Goal: Browse casually: Explore the website without a specific task or goal

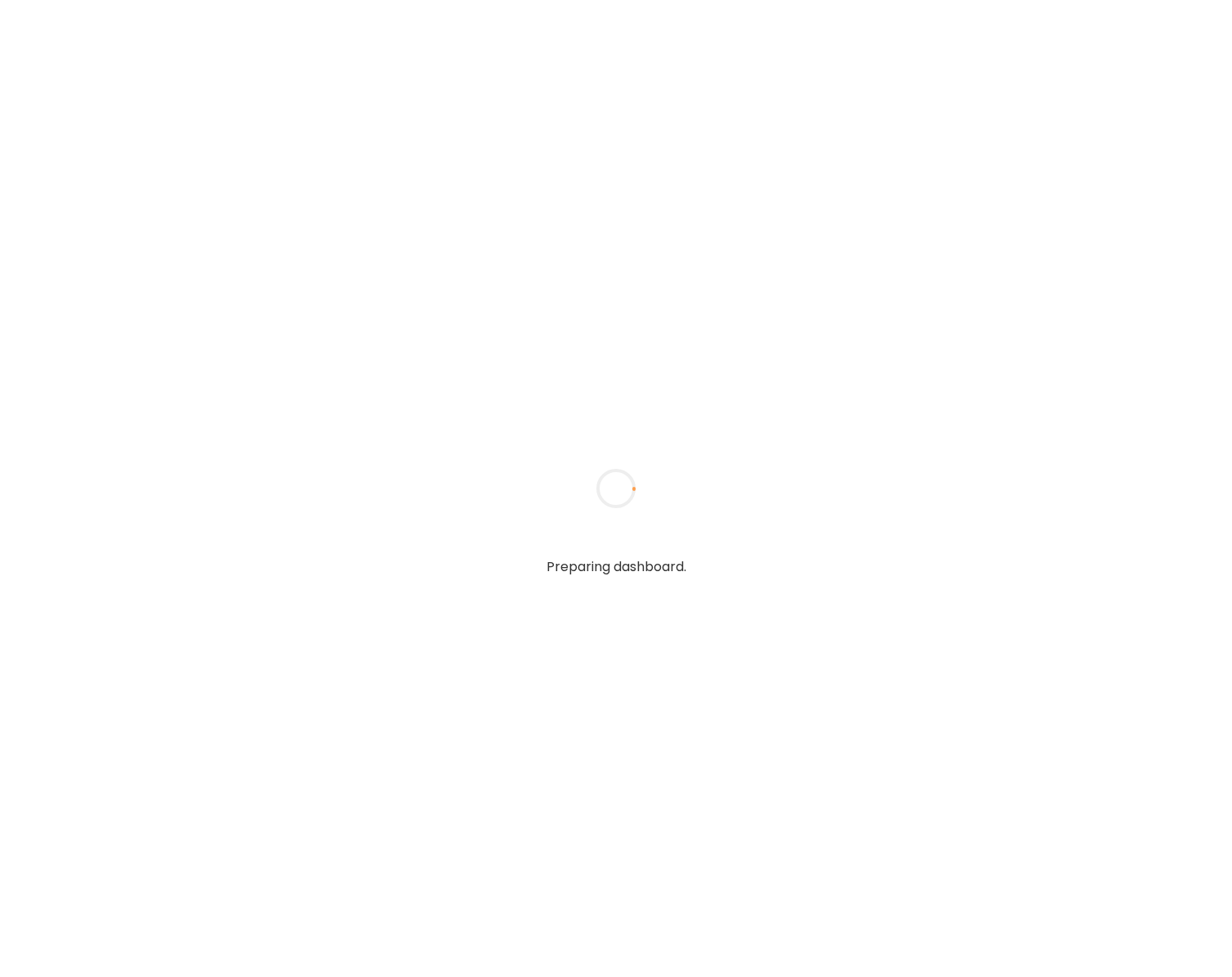
type input "**********"
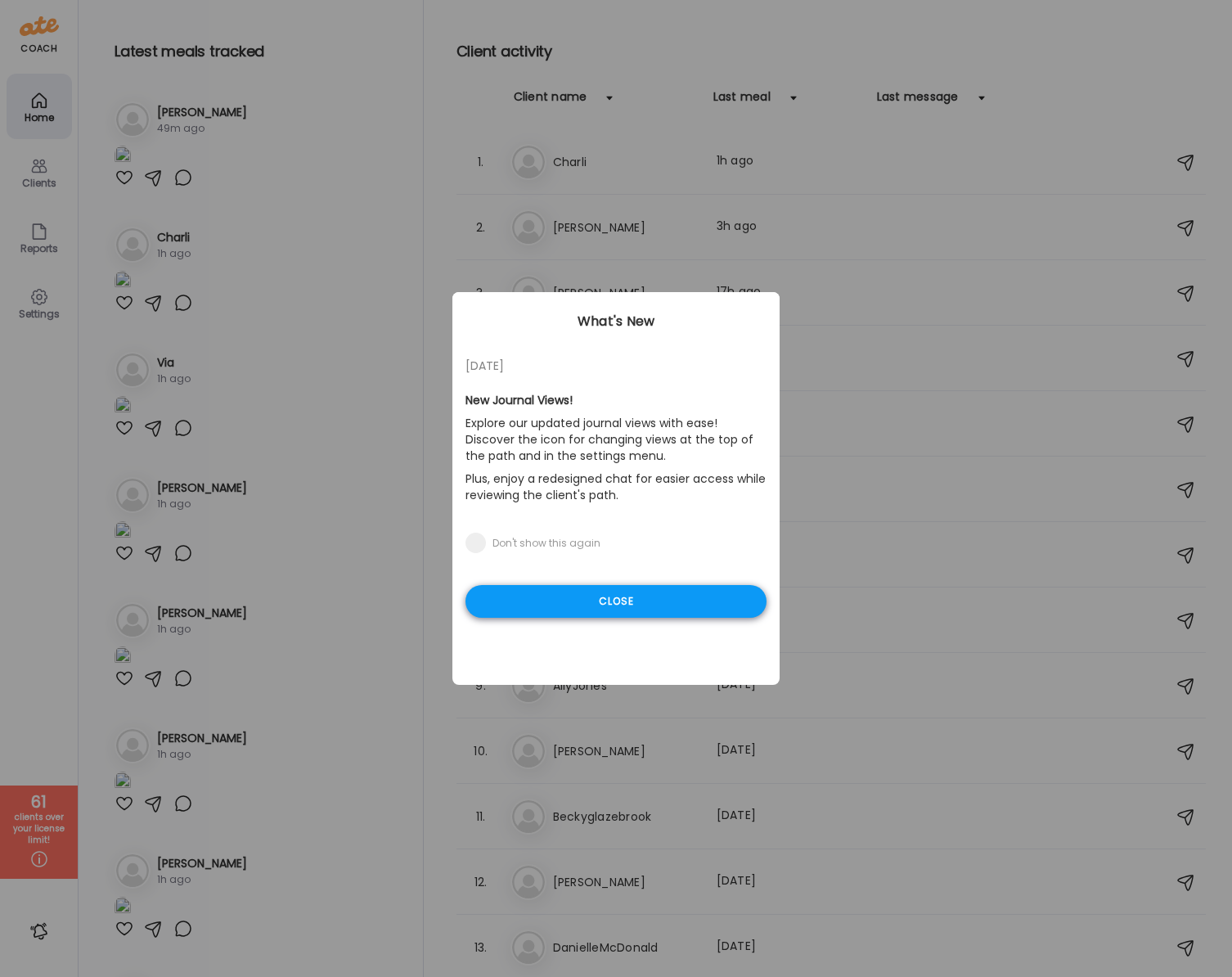
type input "**********"
click at [570, 604] on div "Close" at bounding box center [616, 600] width 301 height 33
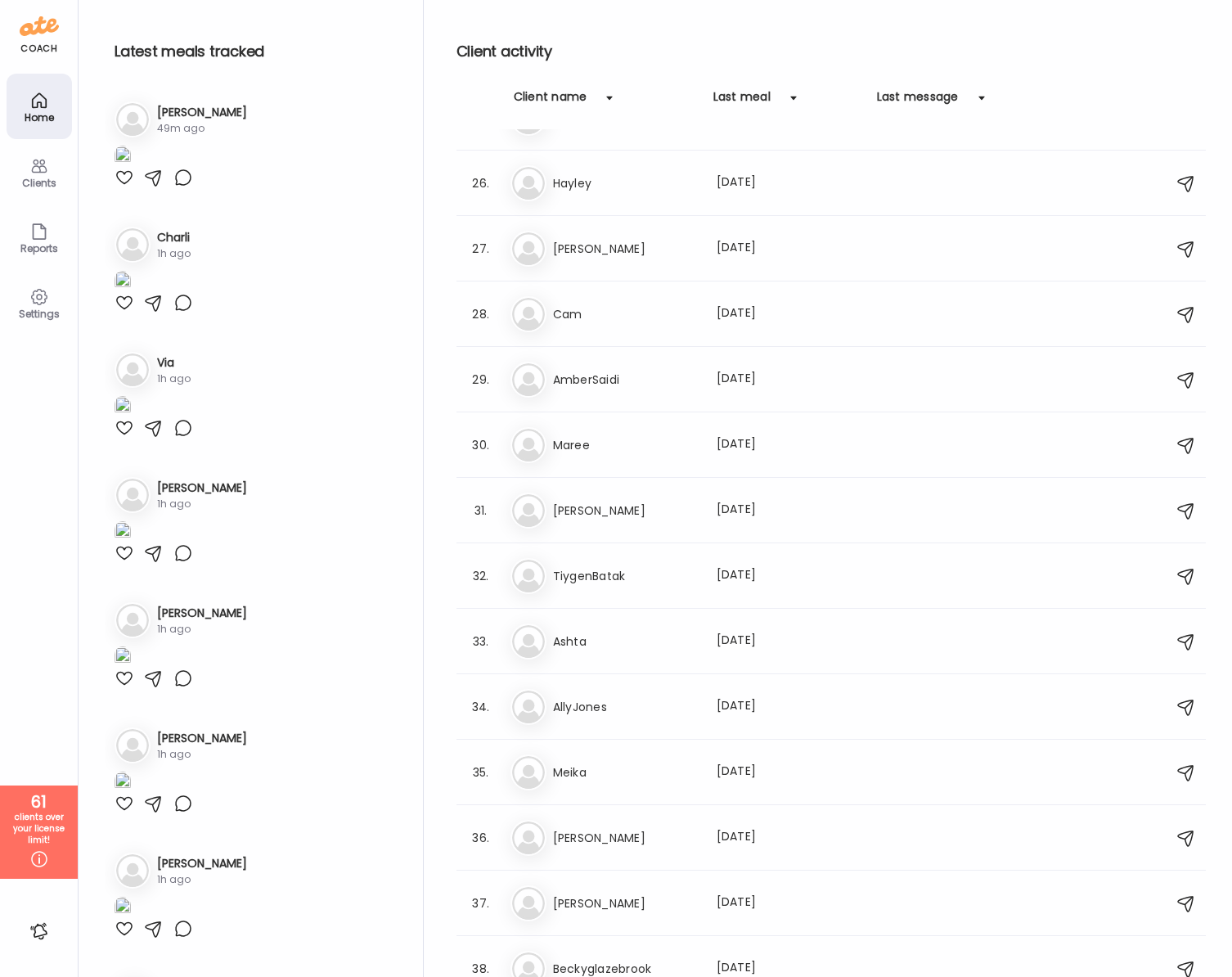
scroll to position [1772, 0]
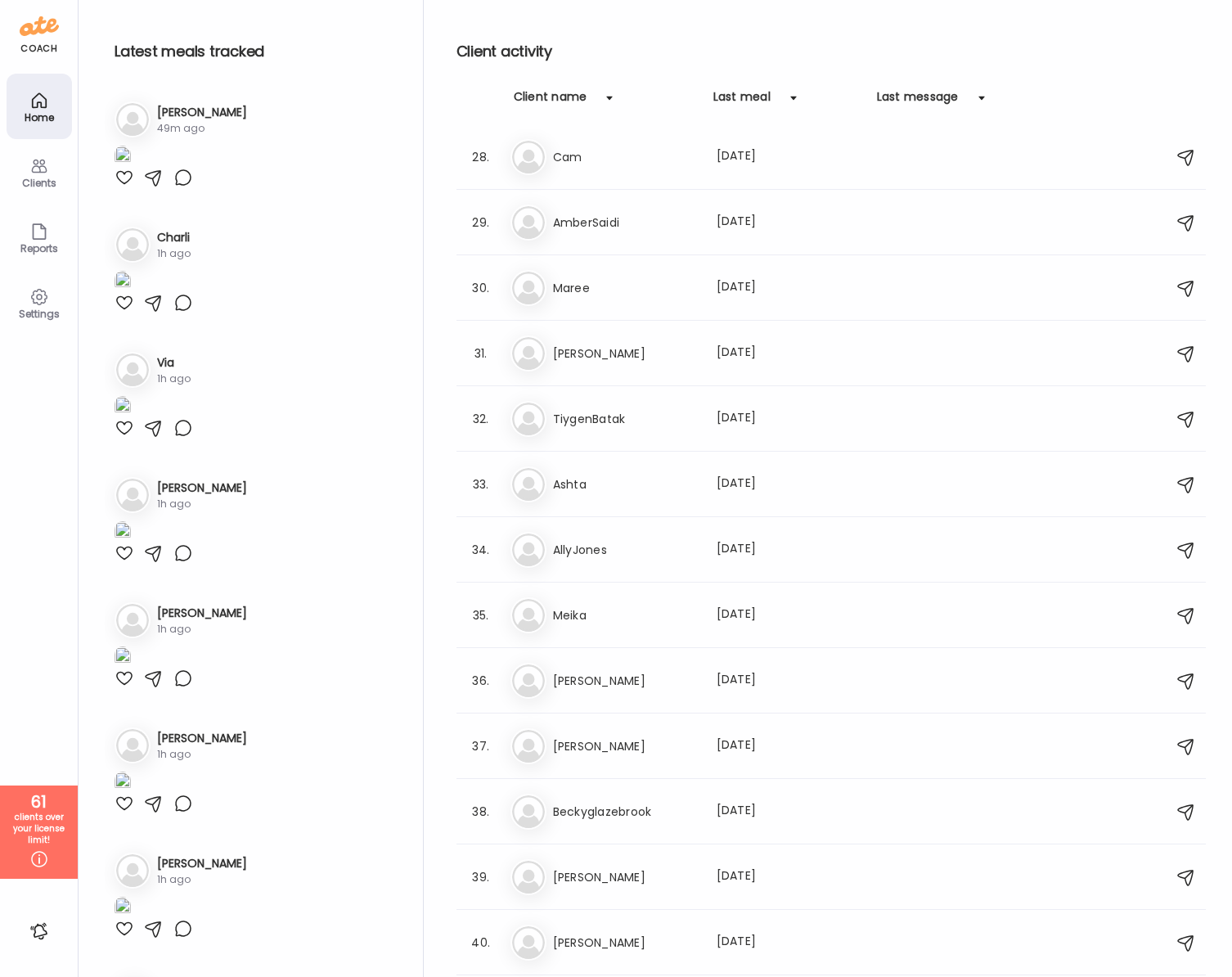
click at [584, 99] on div "Client name" at bounding box center [551, 101] width 74 height 26
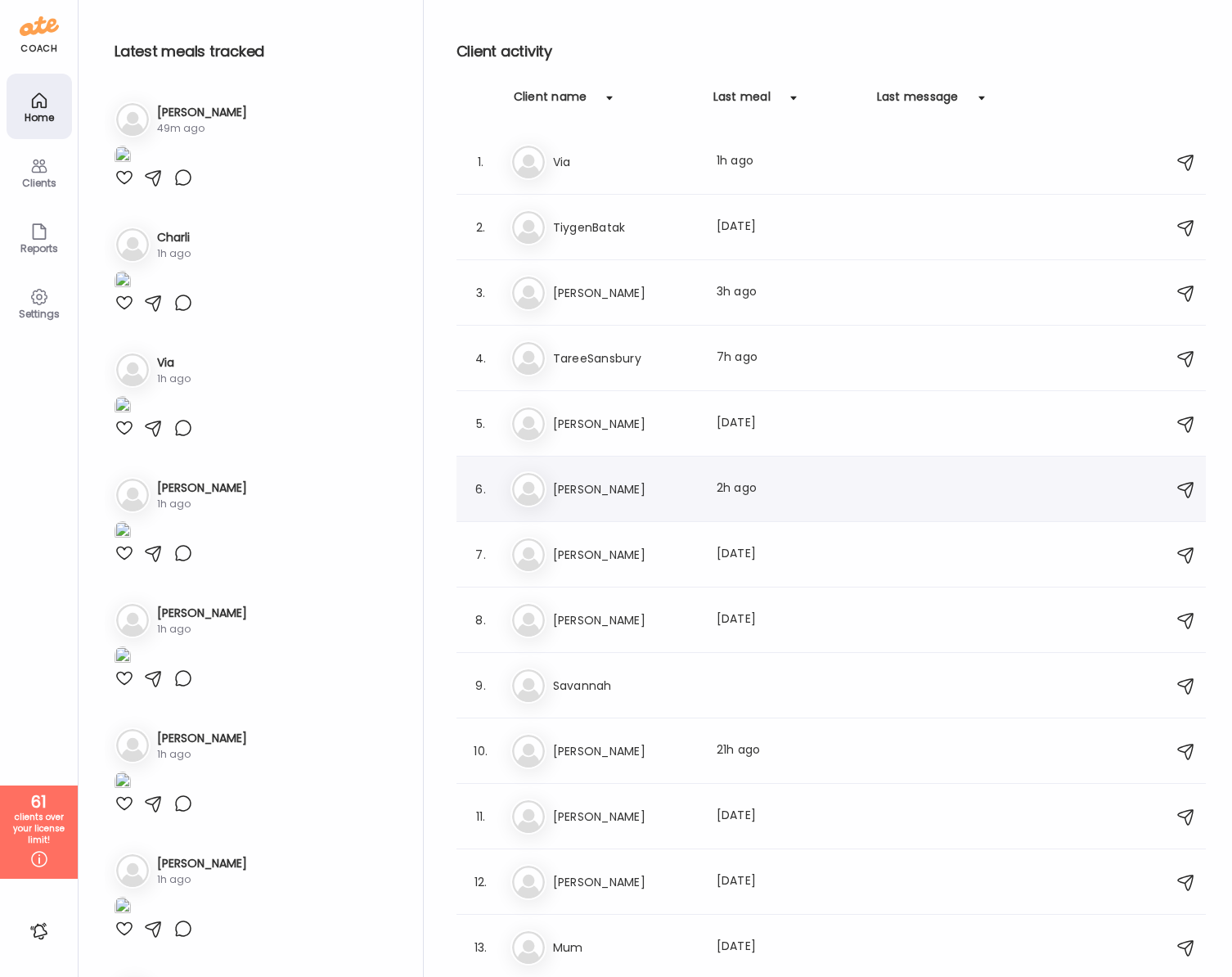
click at [583, 489] on h3 "[PERSON_NAME]" at bounding box center [625, 489] width 144 height 19
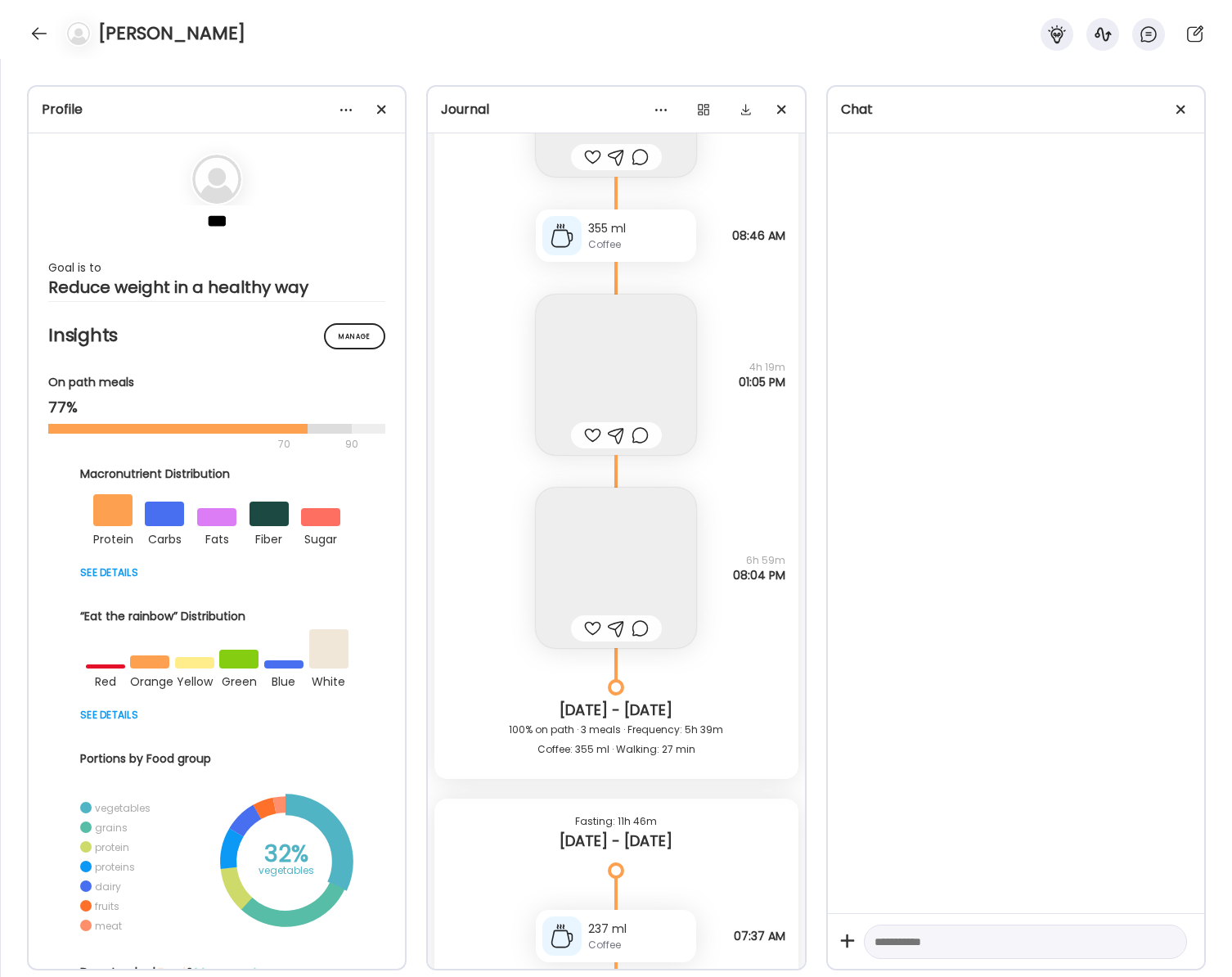
scroll to position [28287, 0]
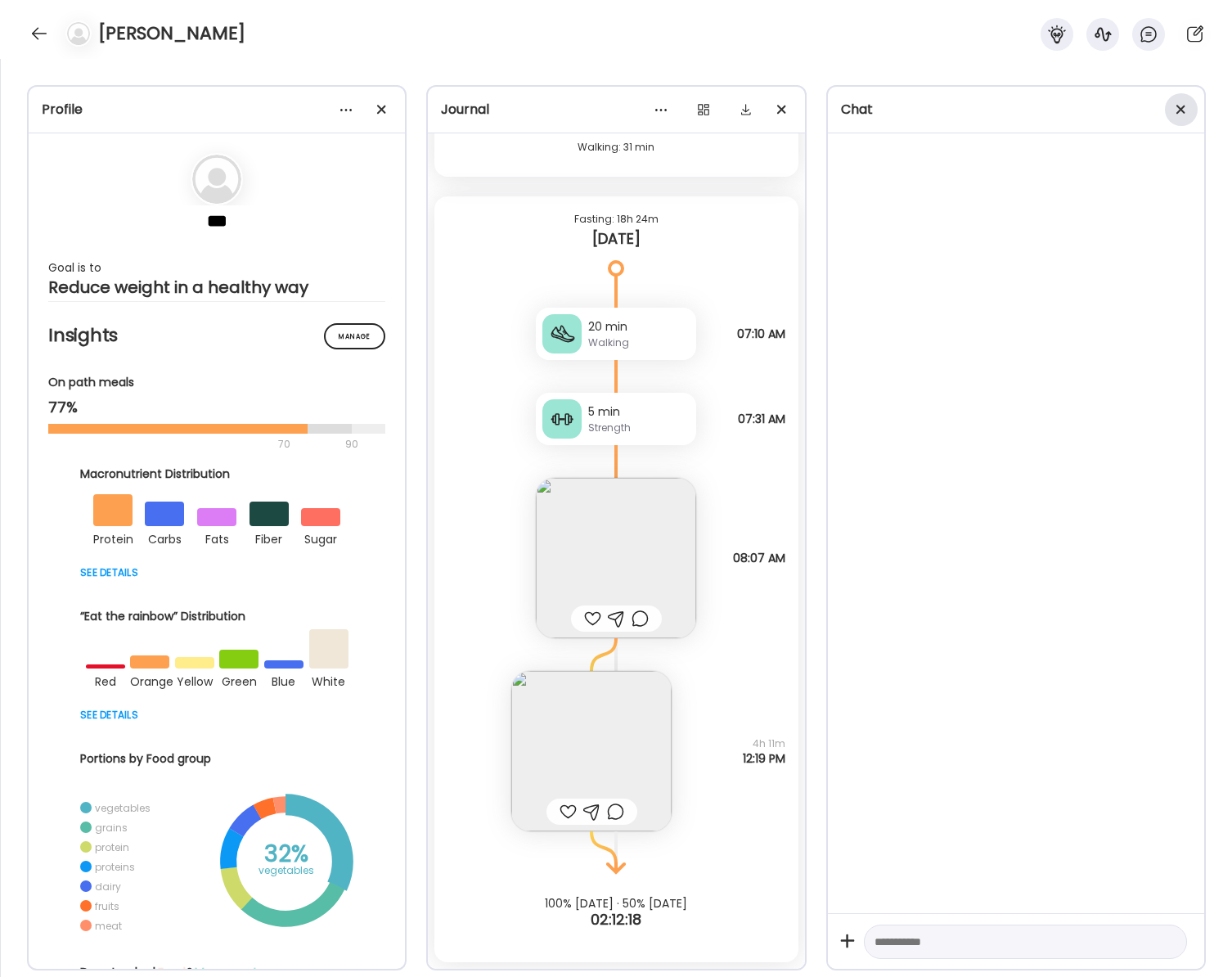
click at [1177, 110] on span at bounding box center [1180, 109] width 9 height 9
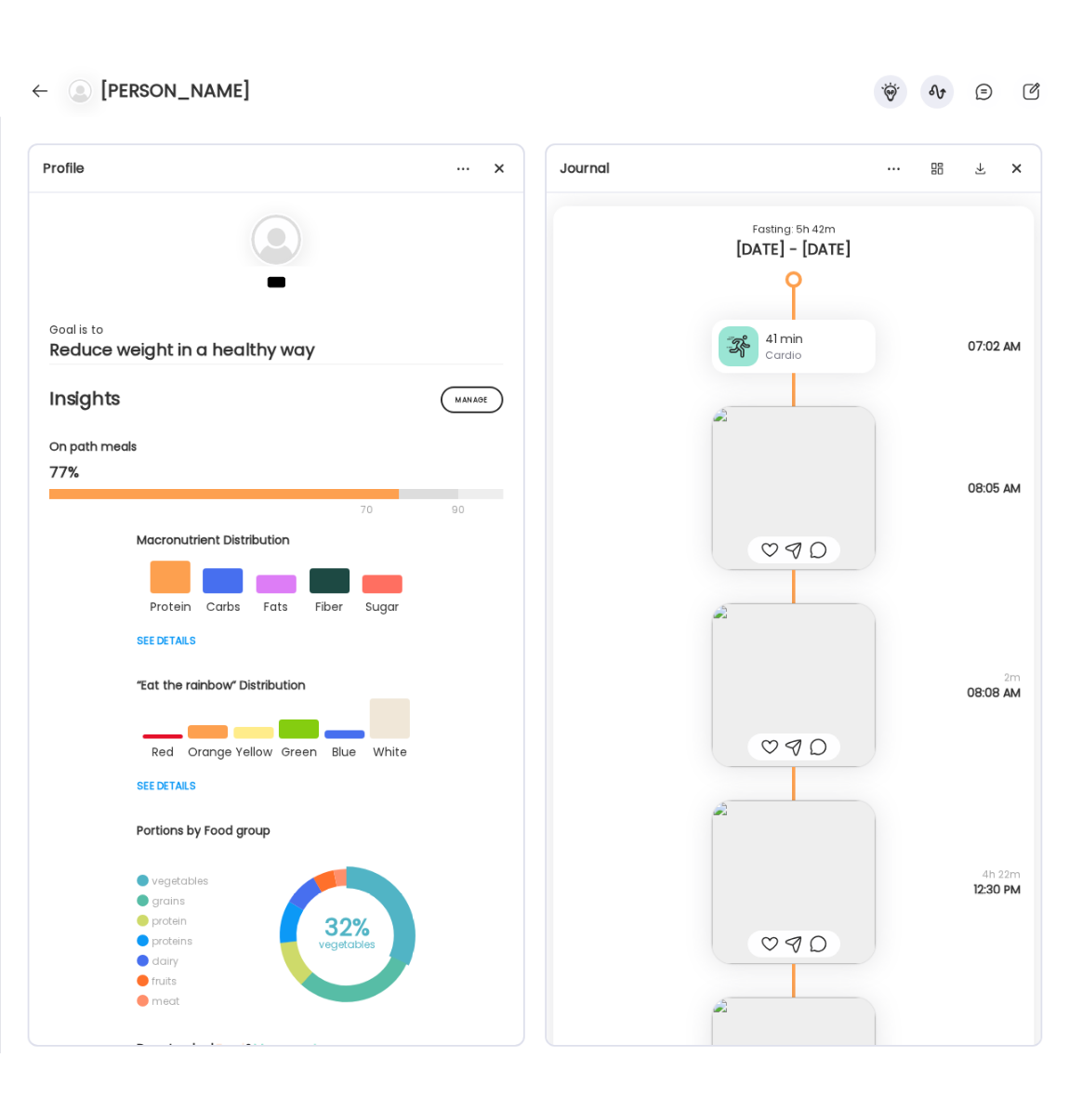
scroll to position [22115, 0]
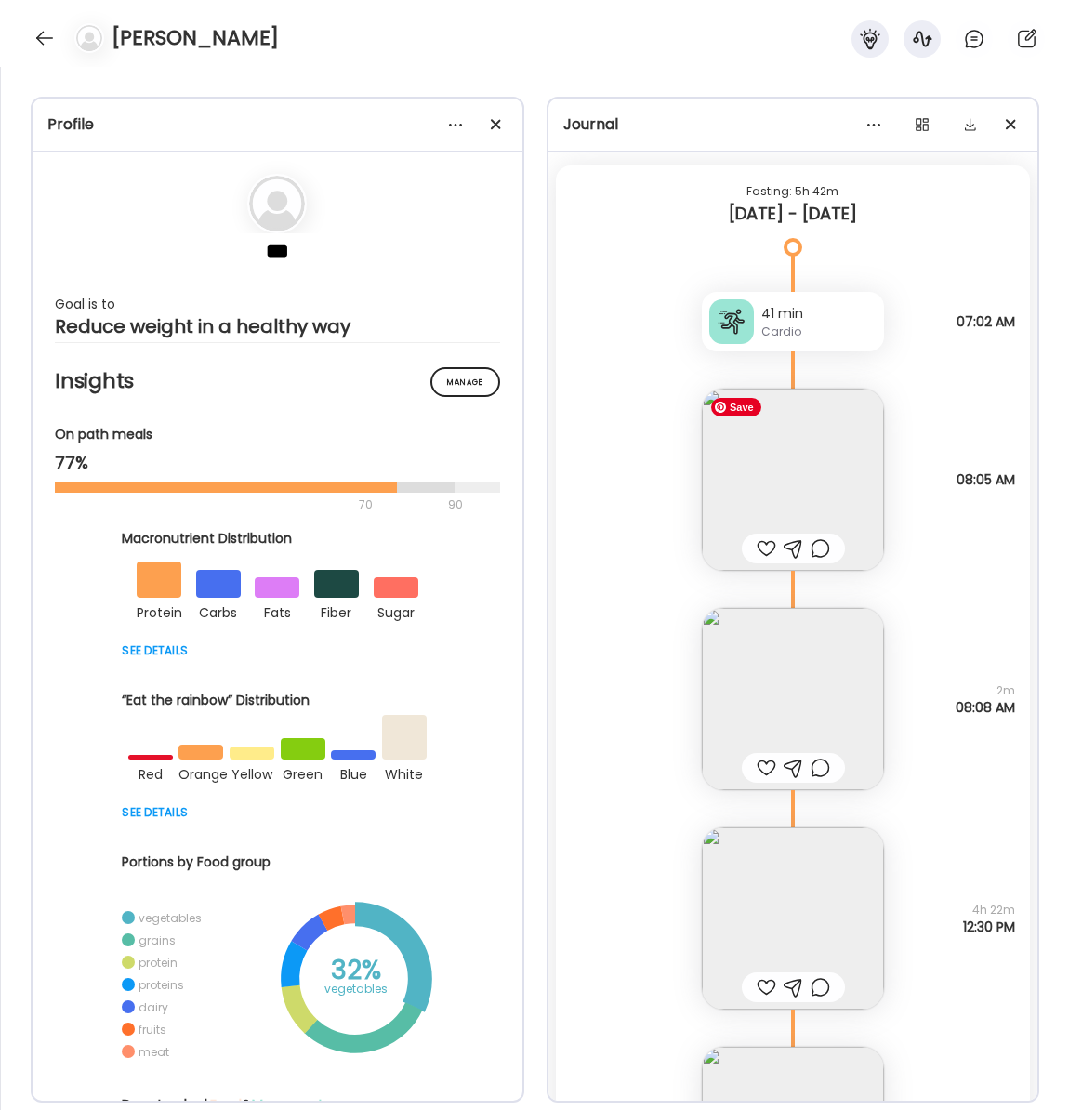
click at [809, 483] on img at bounding box center [793, 479] width 182 height 182
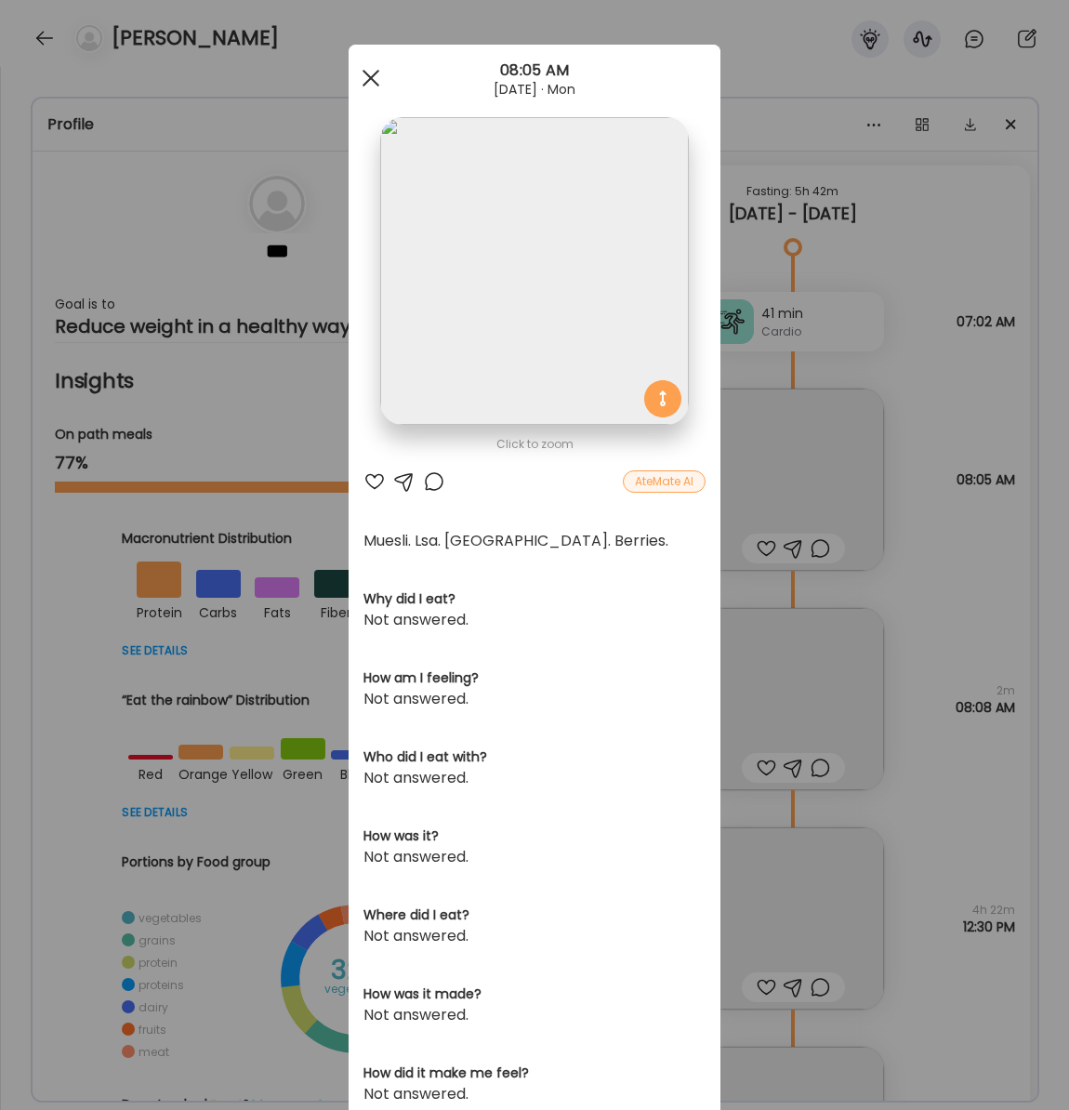
click at [368, 75] on span at bounding box center [370, 78] width 17 height 17
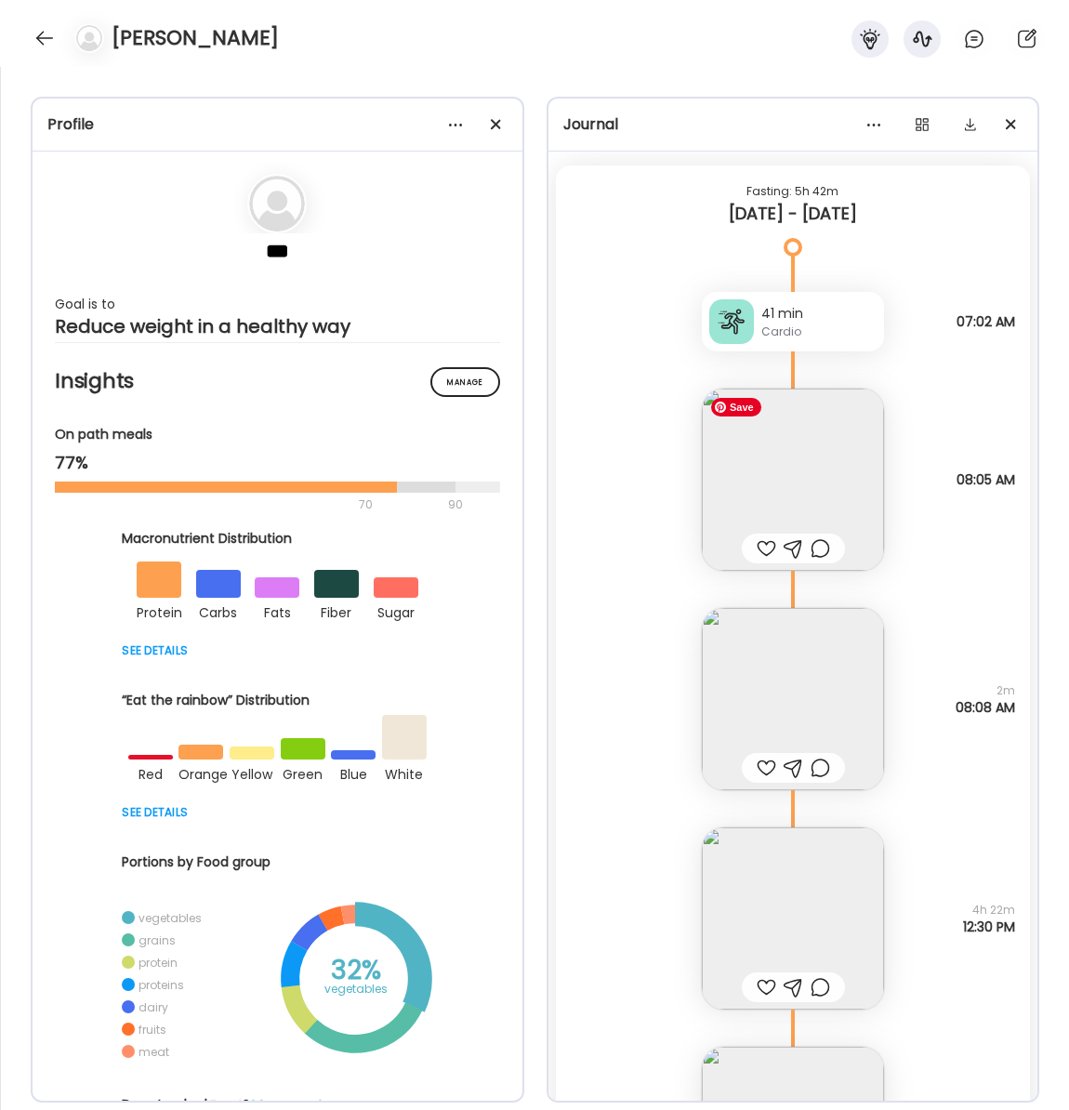
click at [816, 485] on img at bounding box center [793, 479] width 182 height 182
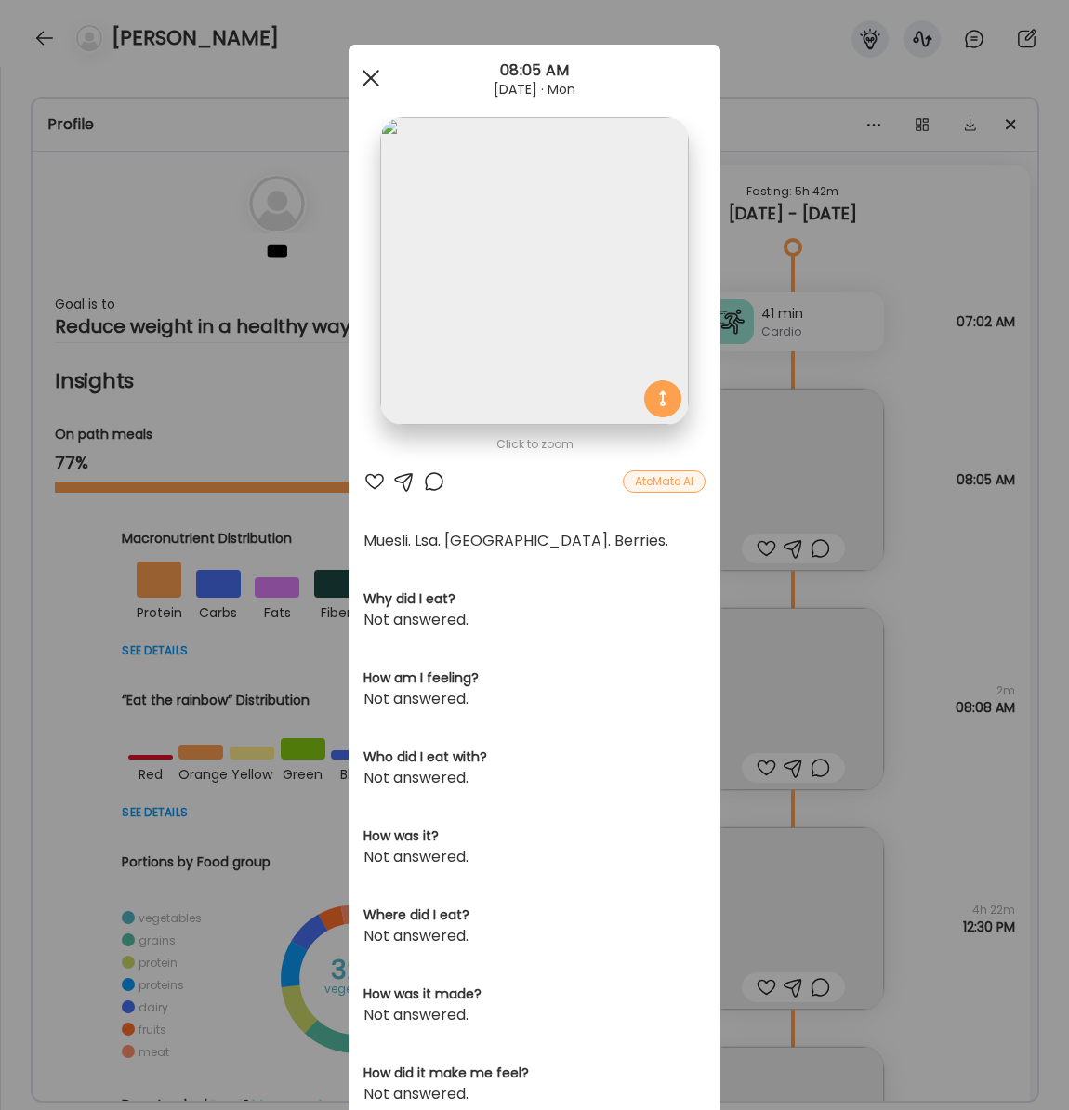
click at [369, 76] on span at bounding box center [370, 78] width 17 height 17
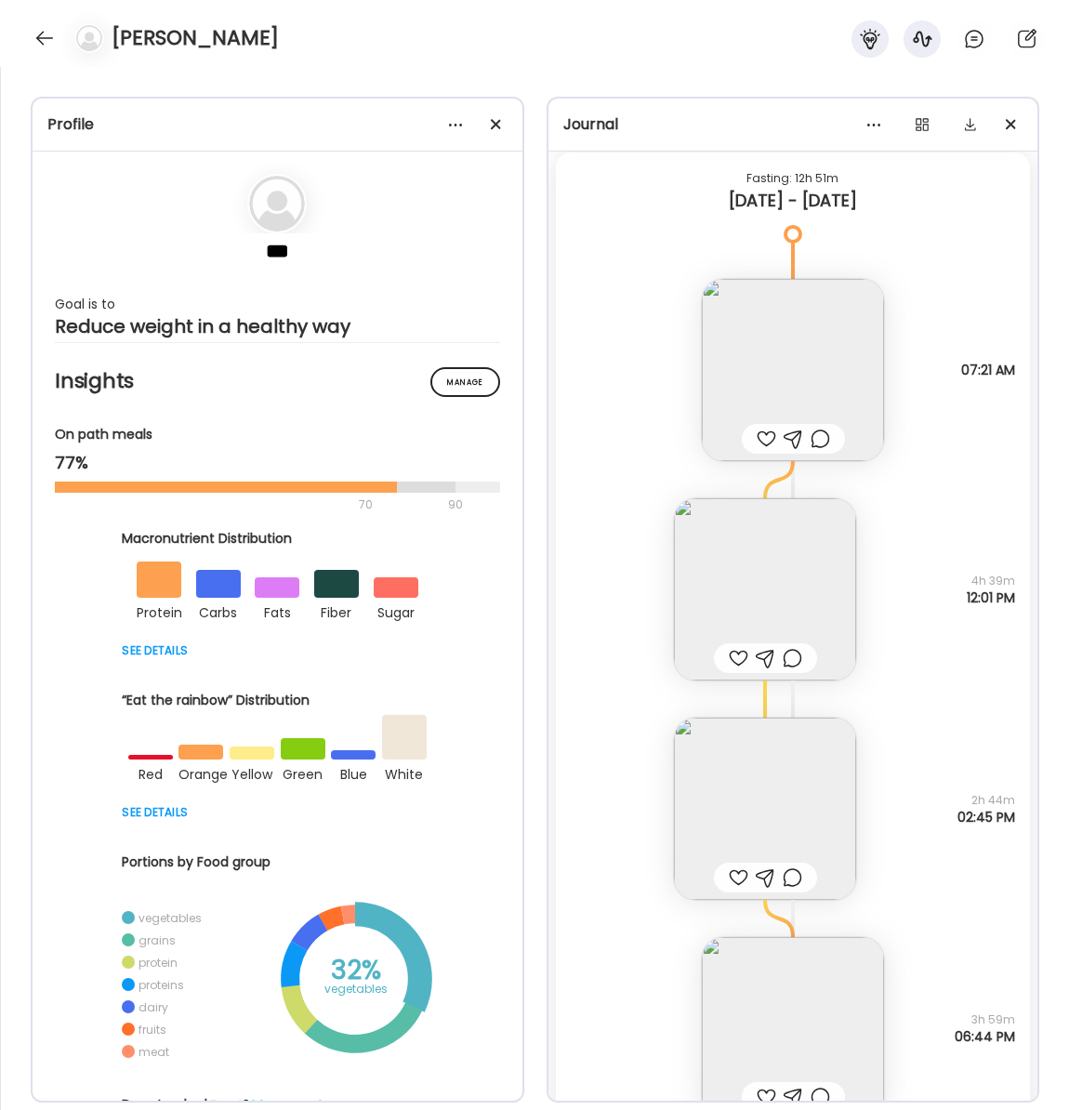
scroll to position [23365, 0]
click at [822, 392] on img at bounding box center [793, 367] width 182 height 182
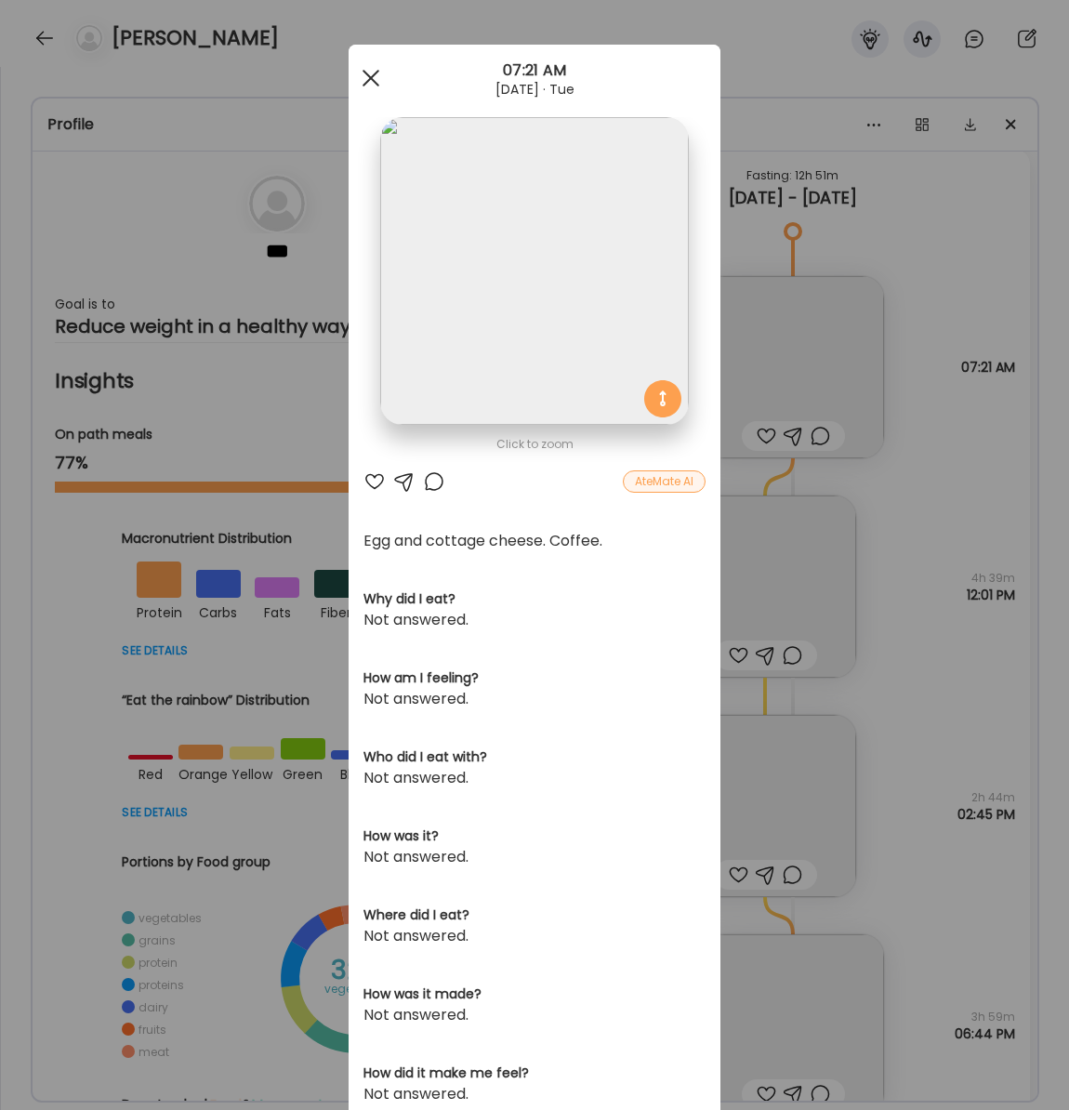
click at [367, 80] on span at bounding box center [370, 78] width 17 height 17
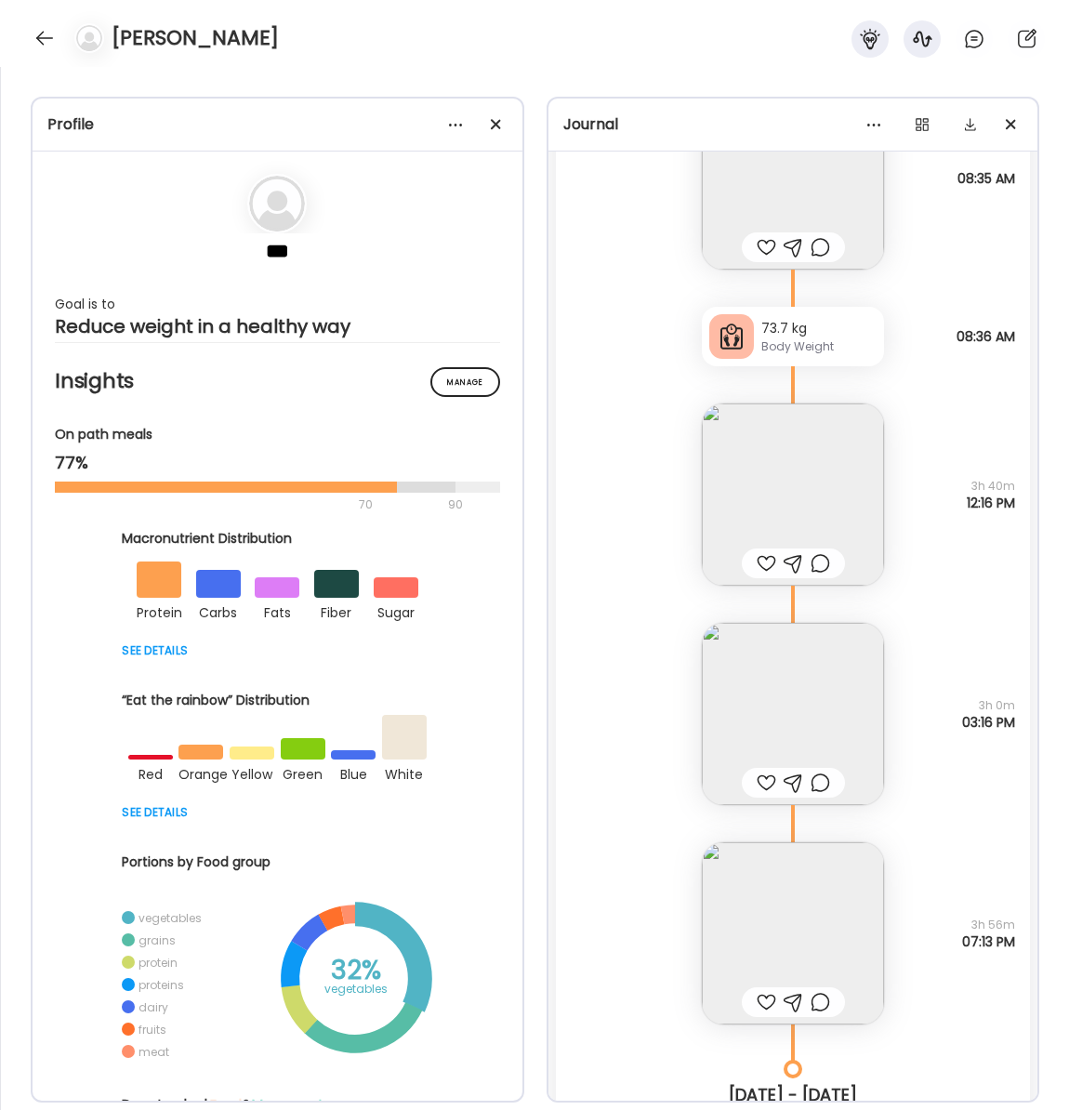
scroll to position [24698, 0]
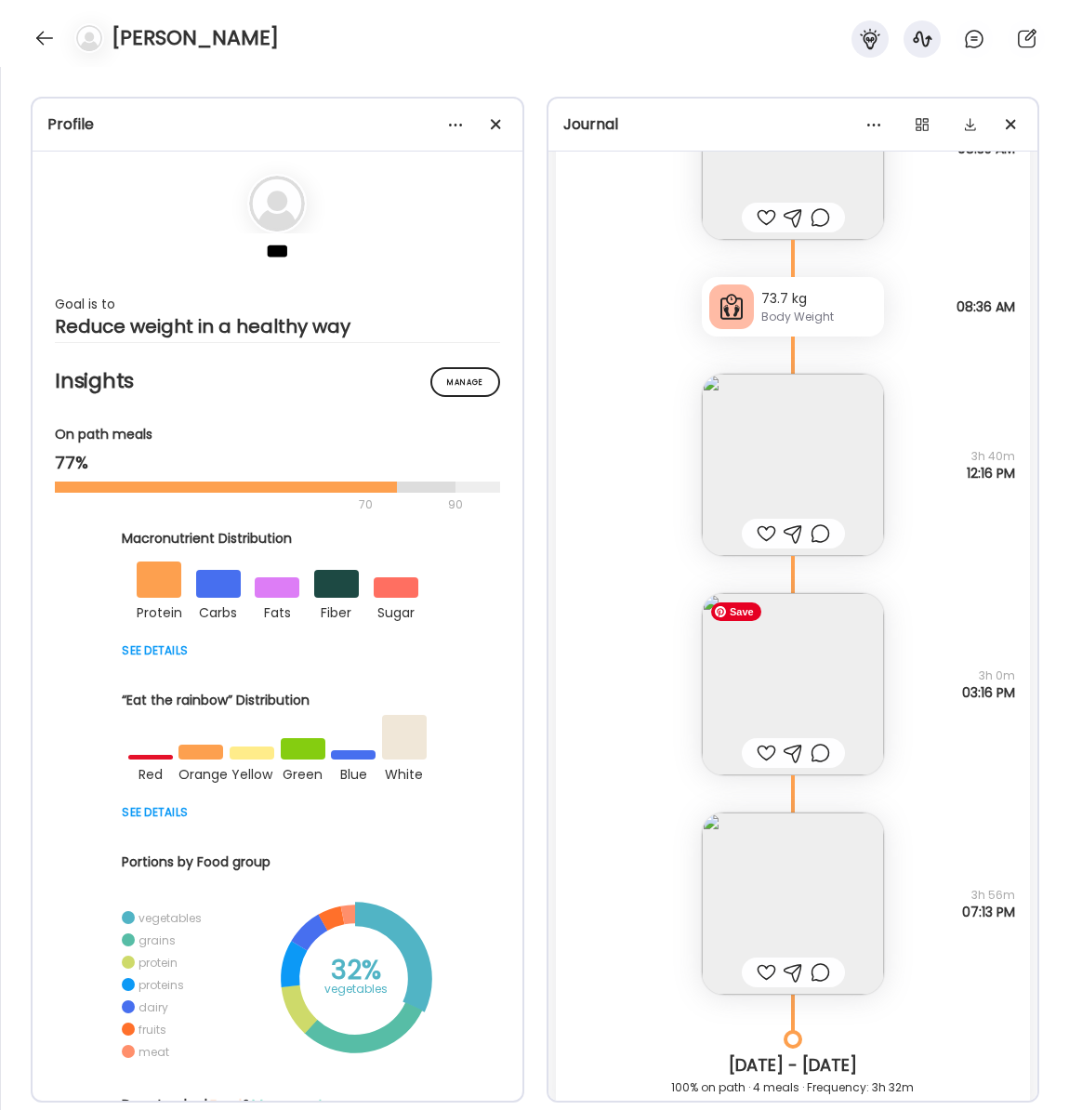
click at [784, 677] on img at bounding box center [793, 684] width 182 height 182
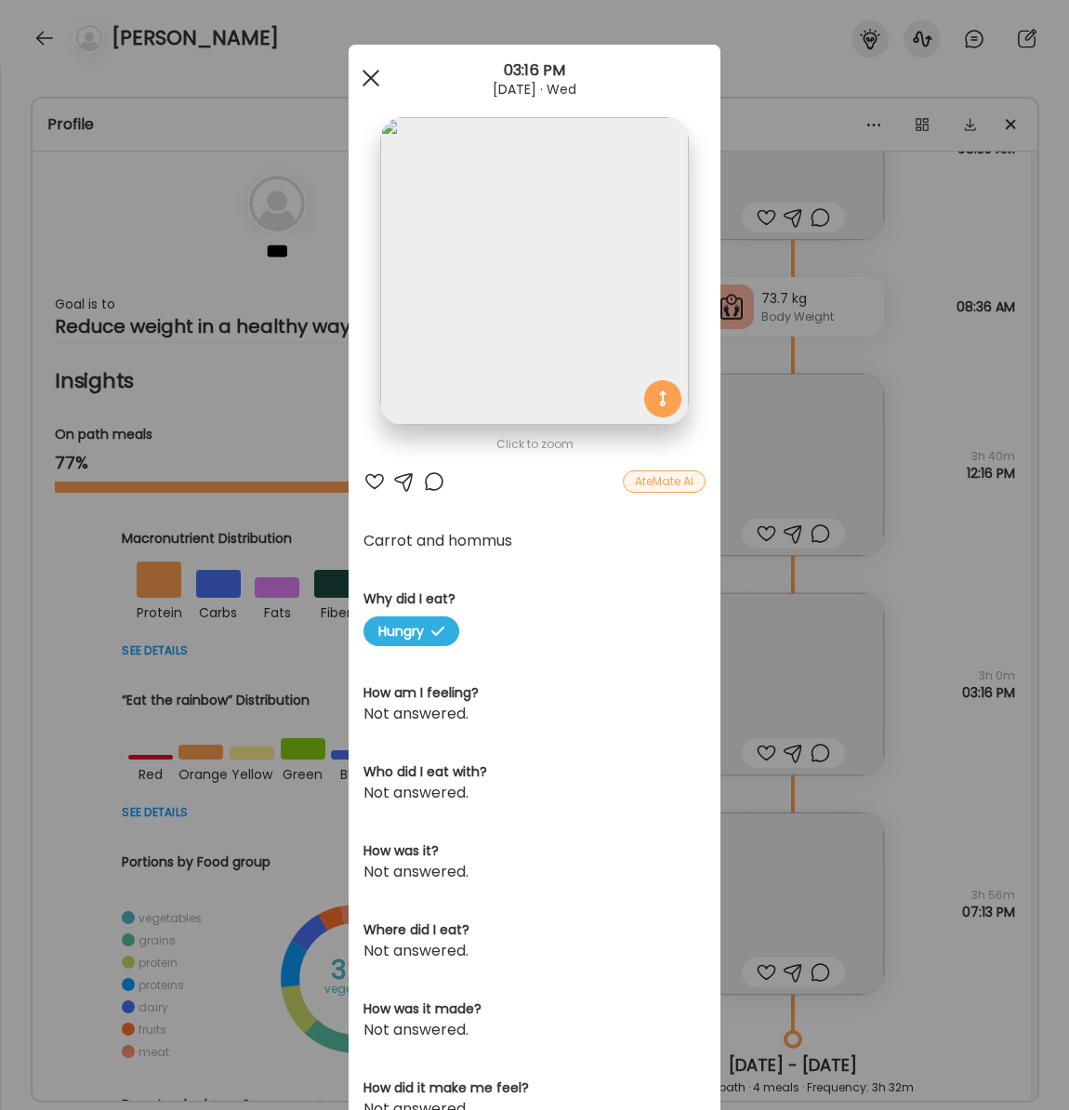
click at [369, 83] on div at bounding box center [370, 77] width 37 height 37
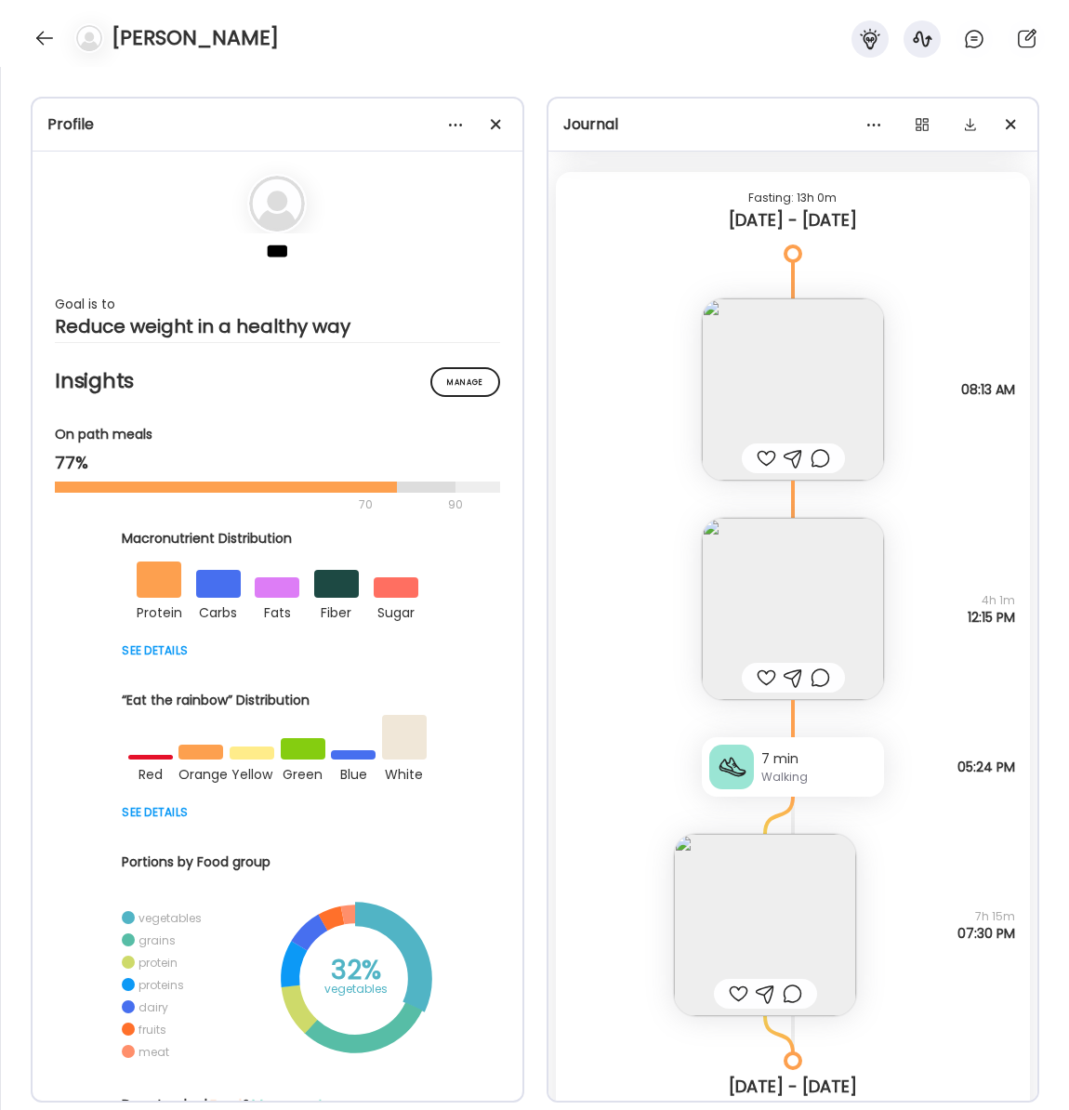
scroll to position [25671, 0]
click at [792, 421] on img at bounding box center [793, 387] width 182 height 182
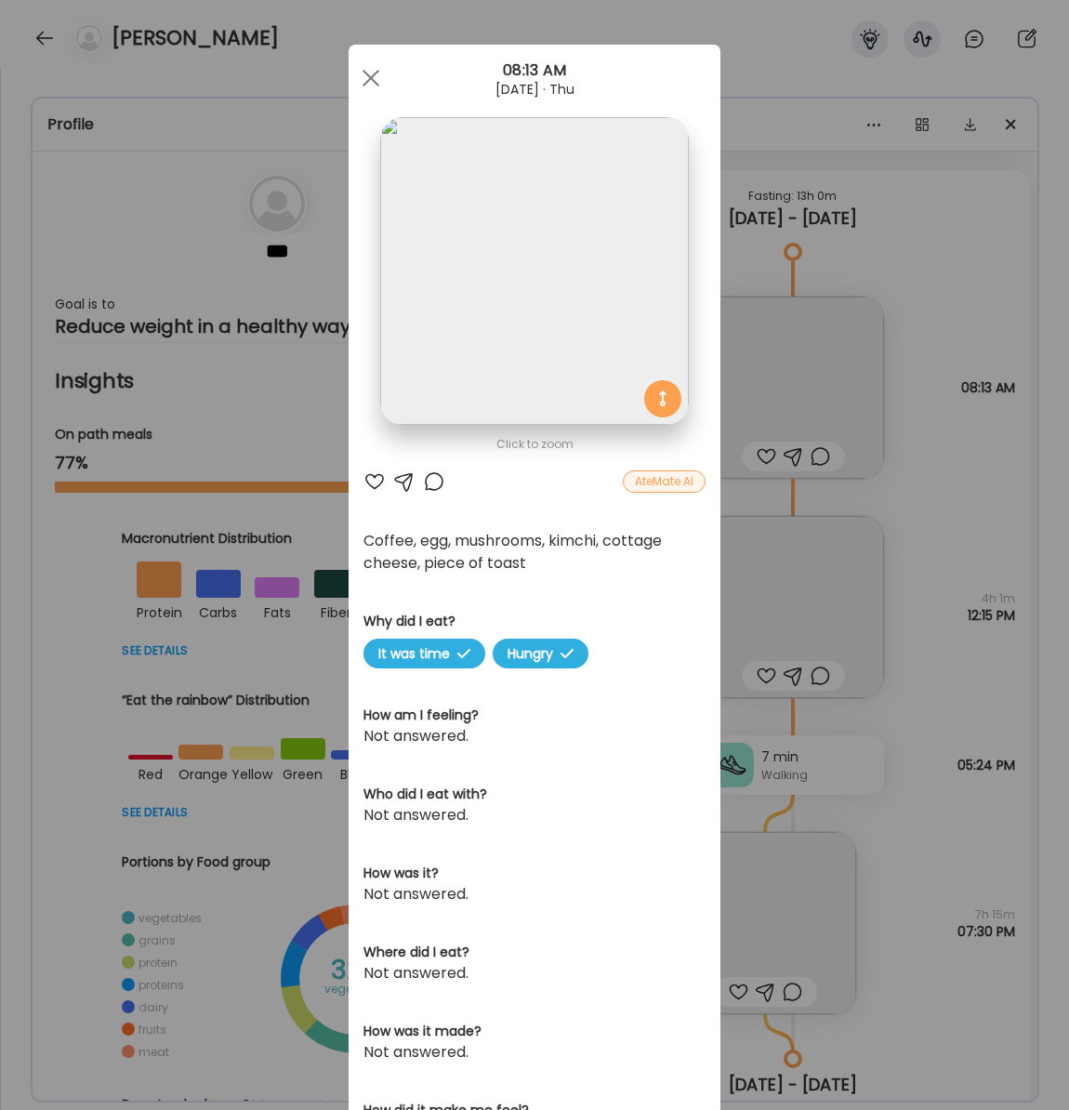
click at [480, 381] on img at bounding box center [534, 271] width 308 height 308
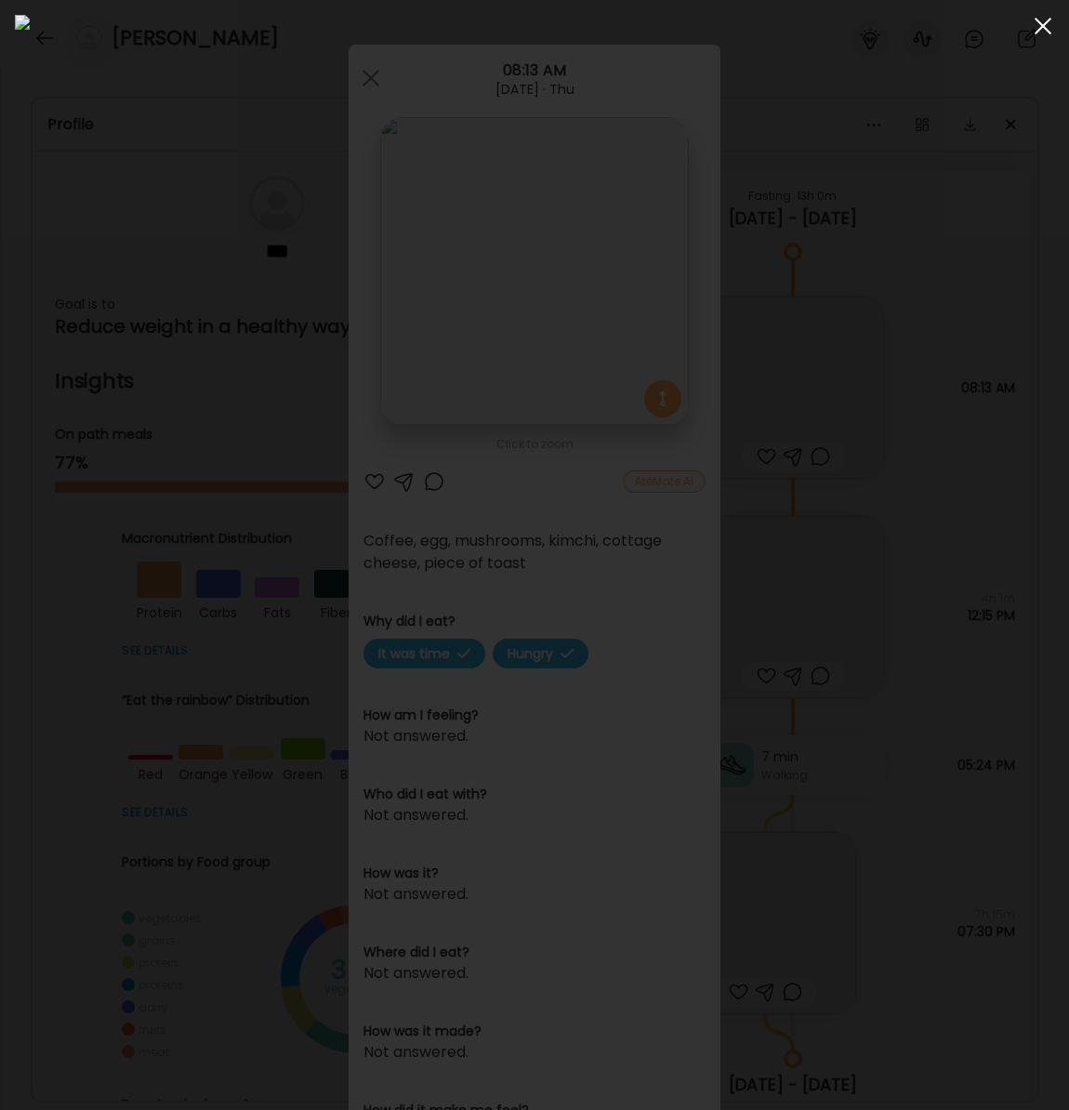
click at [1041, 32] on div at bounding box center [1042, 25] width 37 height 37
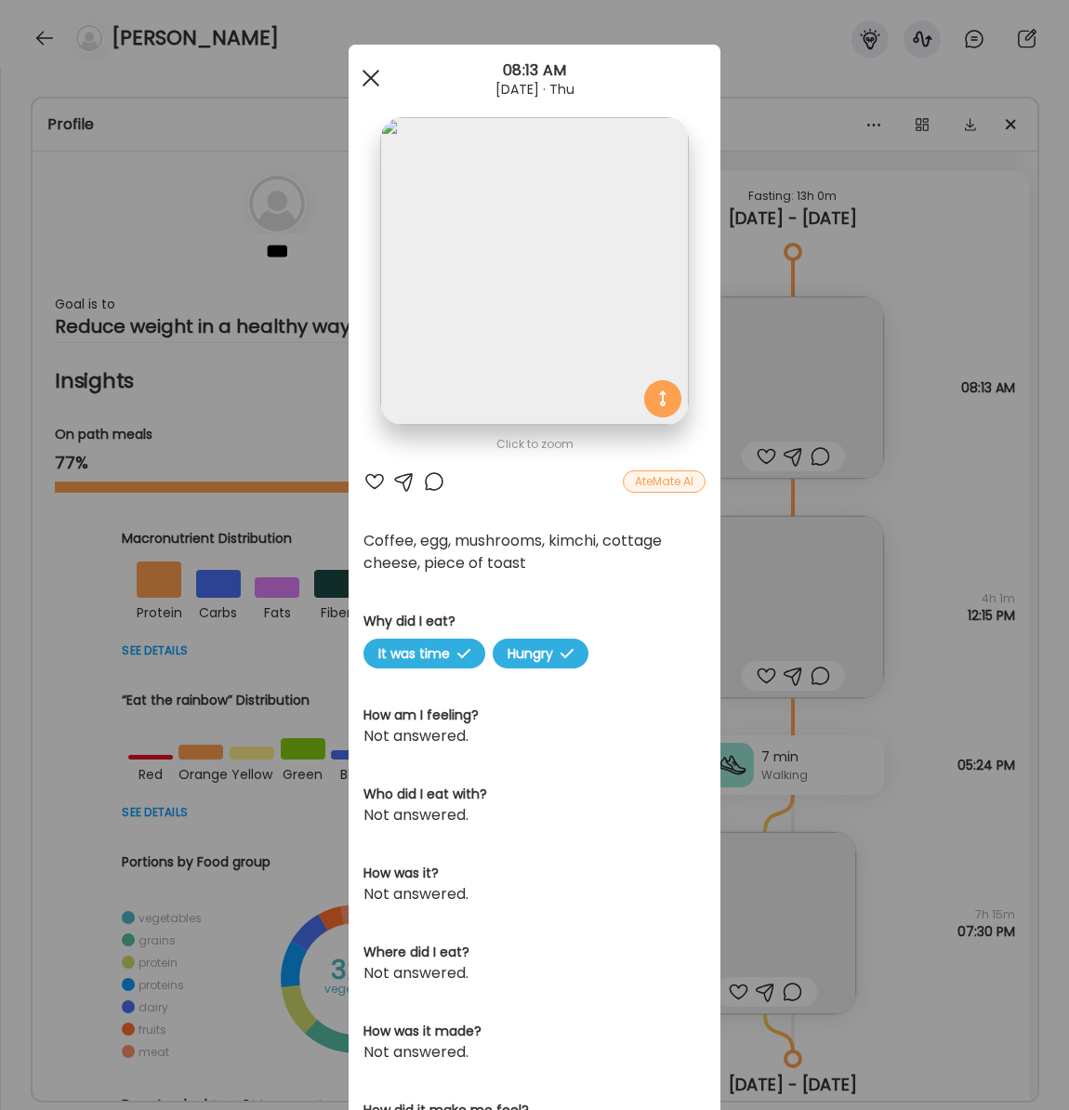
click at [368, 78] on span at bounding box center [370, 78] width 17 height 17
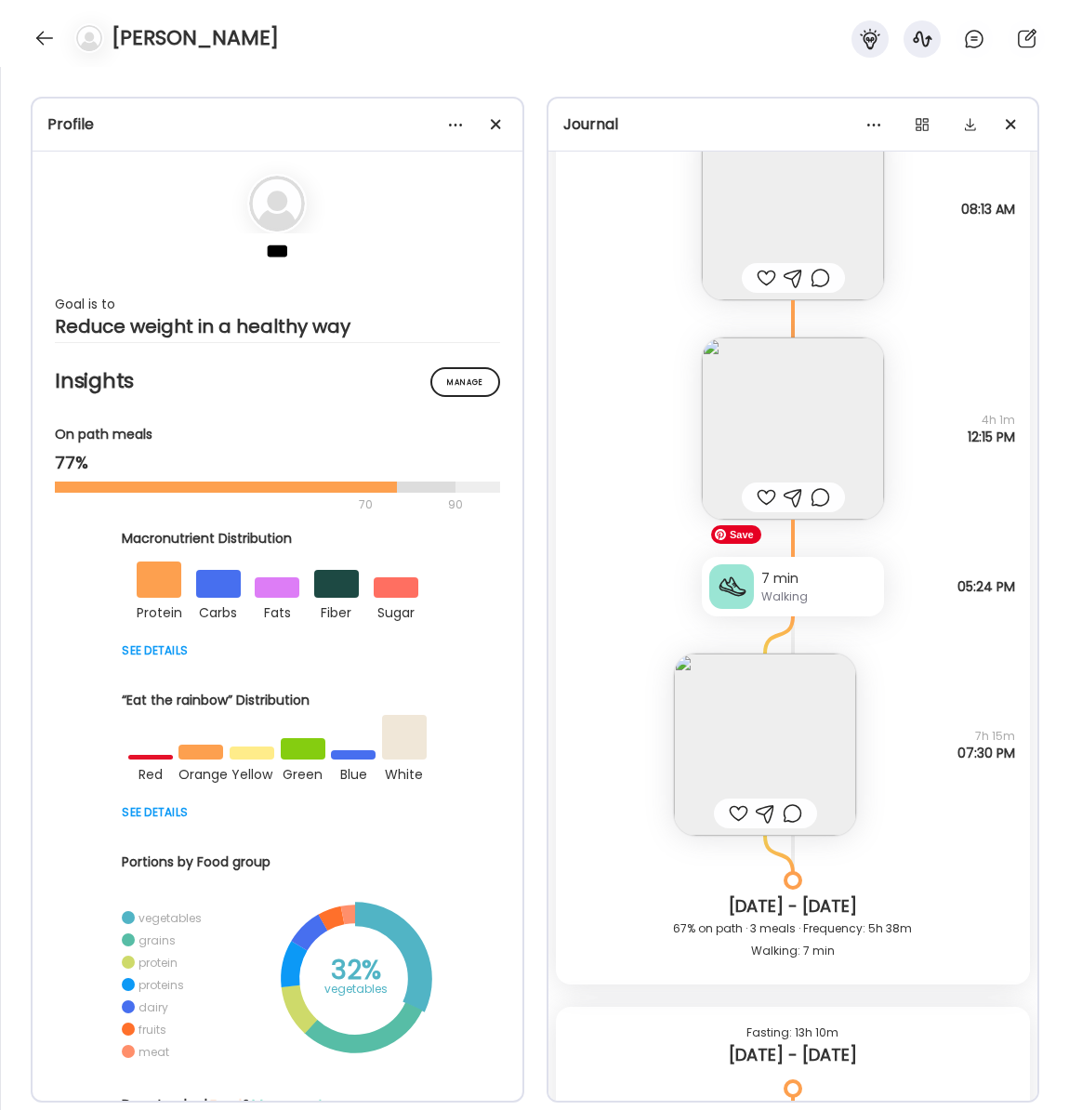
scroll to position [25867, 0]
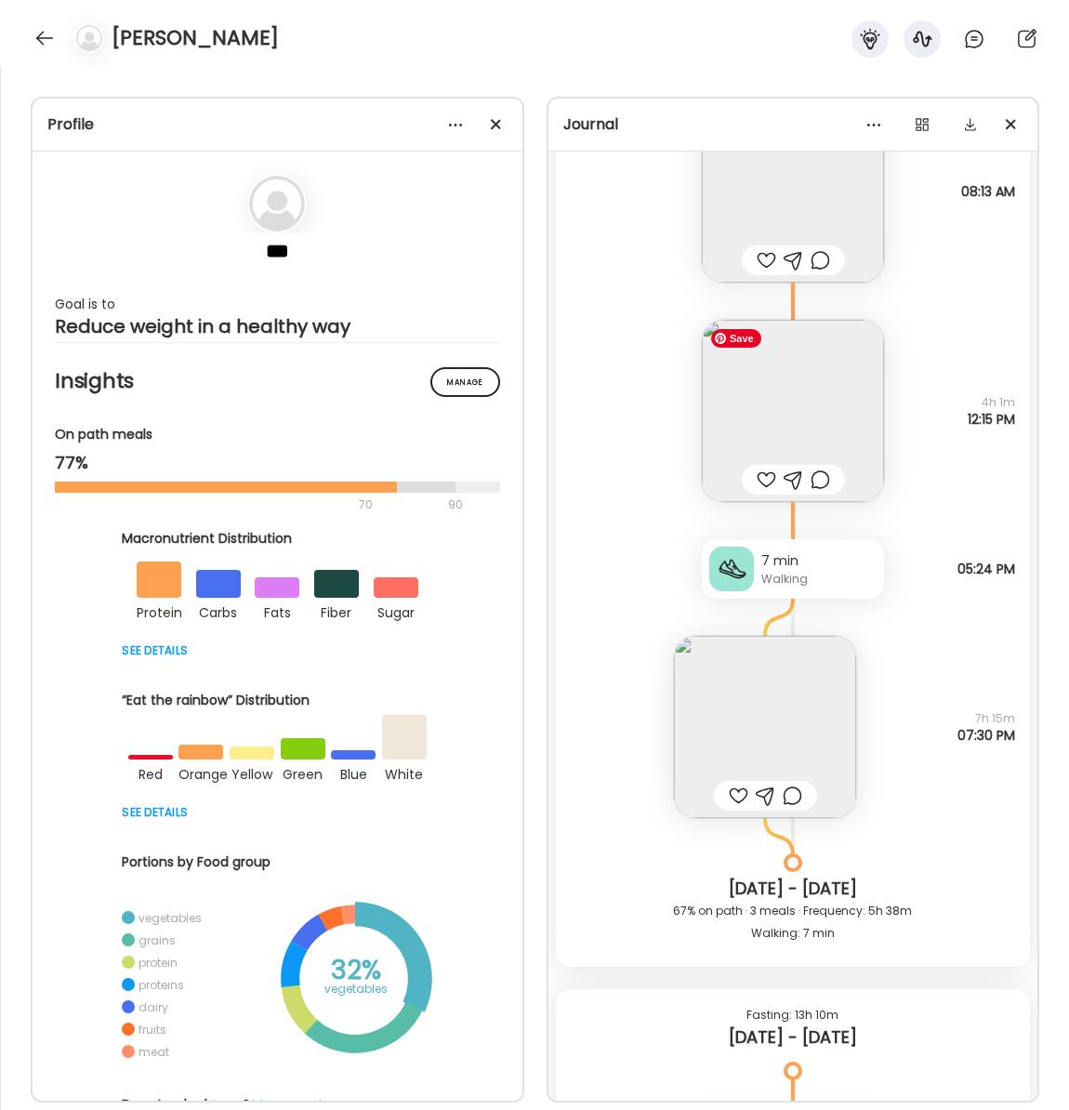
click at [820, 432] on img at bounding box center [793, 411] width 182 height 182
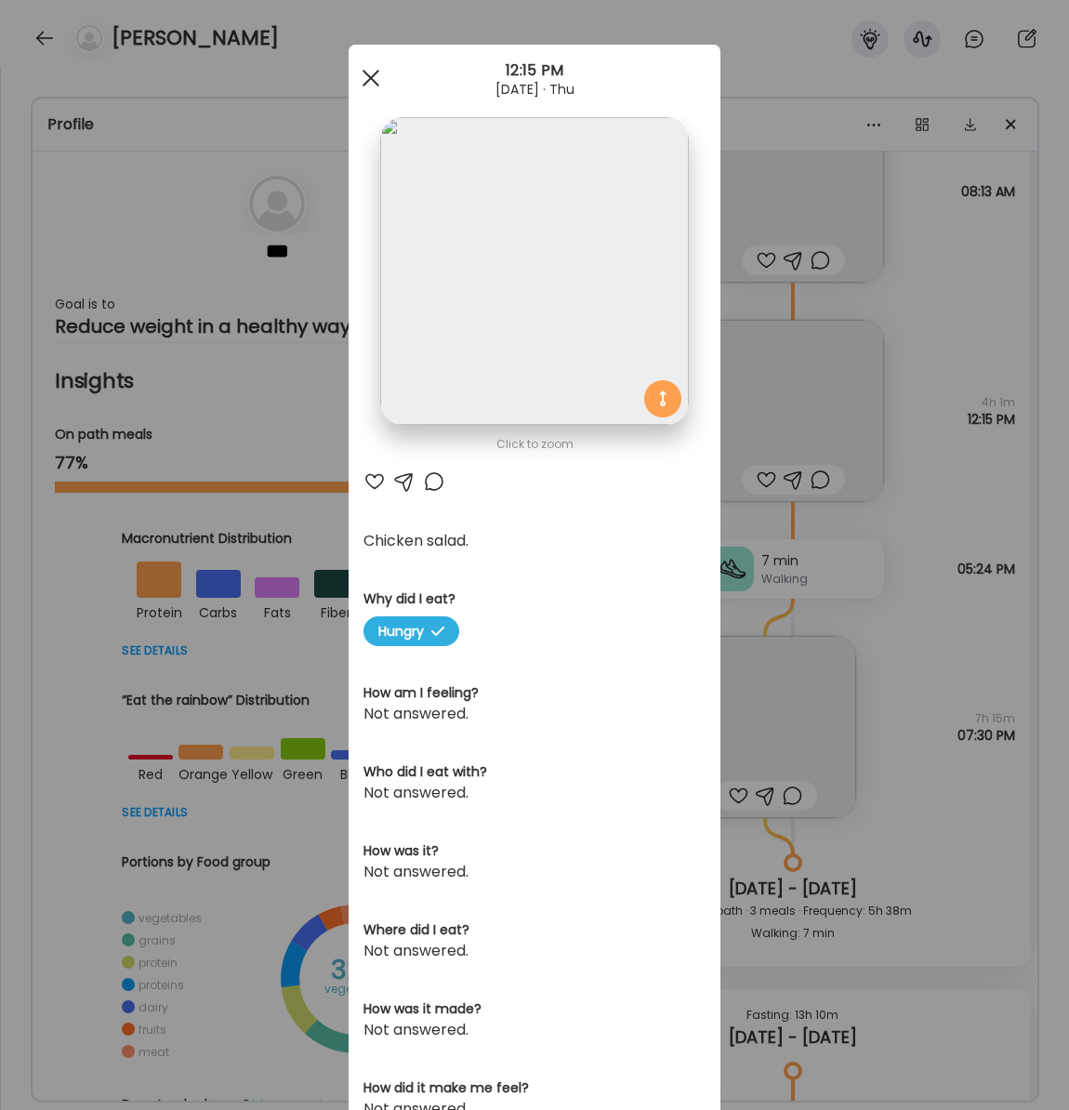
click at [365, 78] on div at bounding box center [370, 77] width 37 height 37
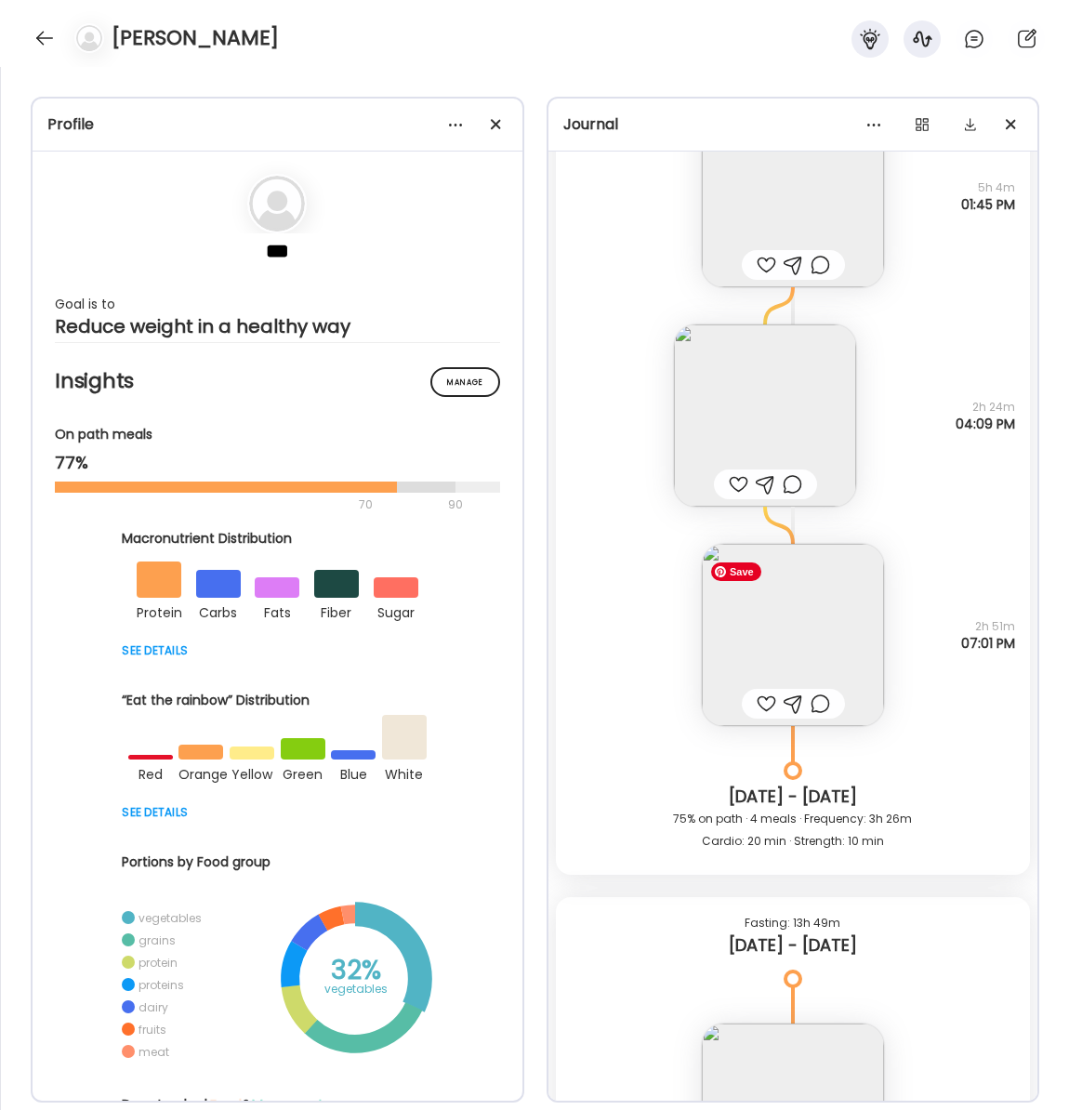
scroll to position [27292, 0]
click at [821, 651] on img at bounding box center [793, 633] width 182 height 182
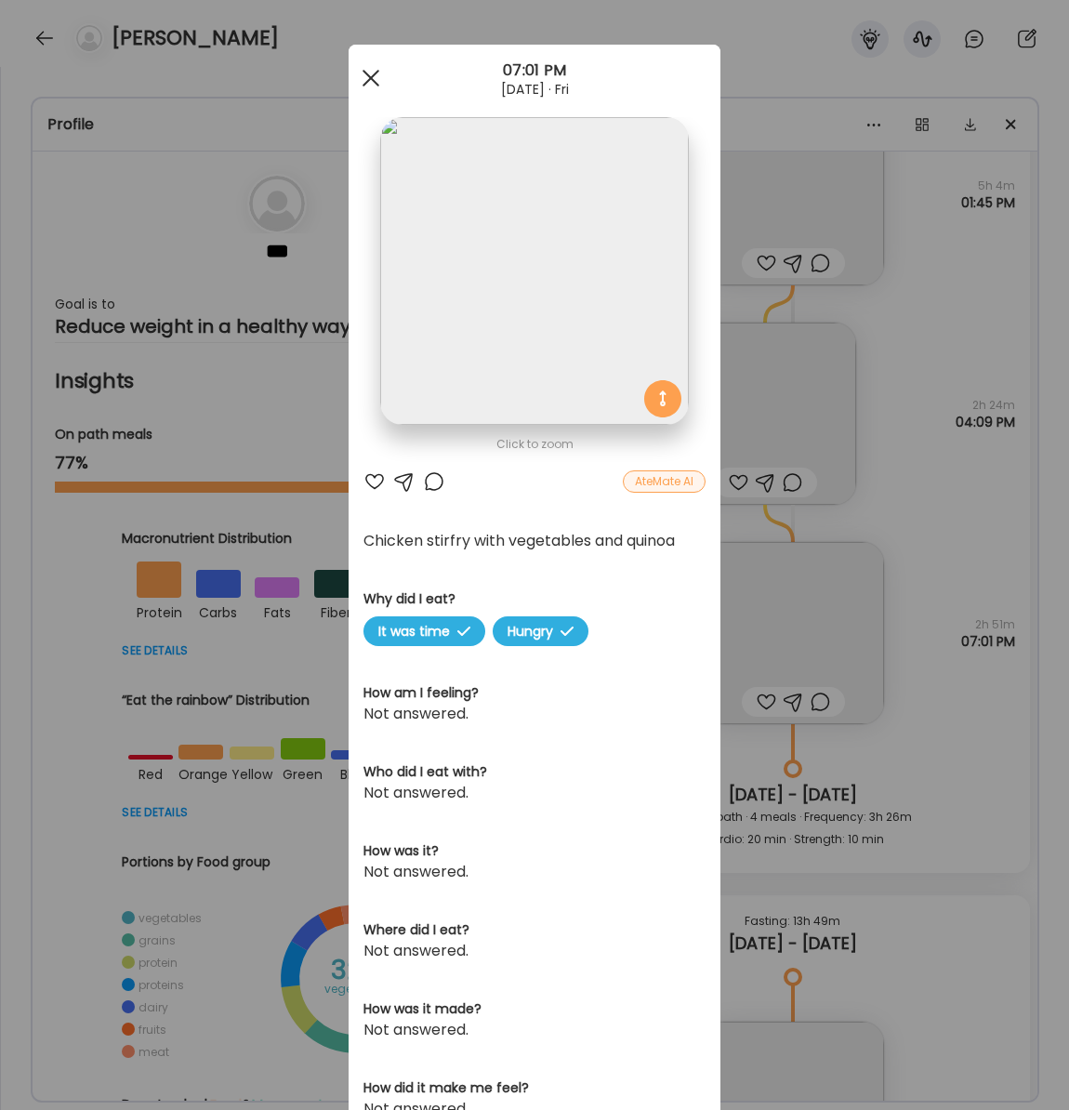
click at [367, 81] on span at bounding box center [370, 78] width 17 height 17
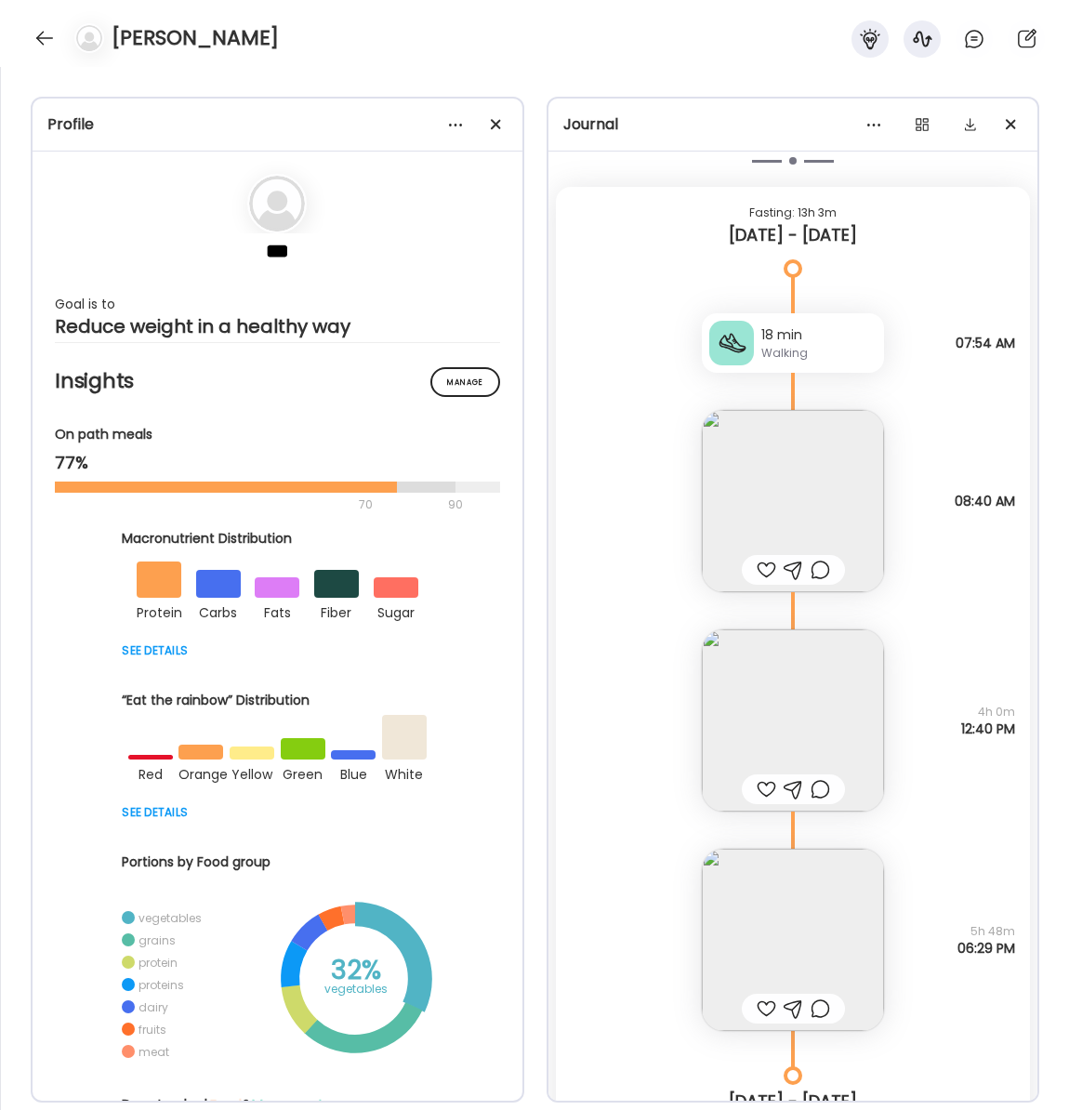
scroll to position [30501, 0]
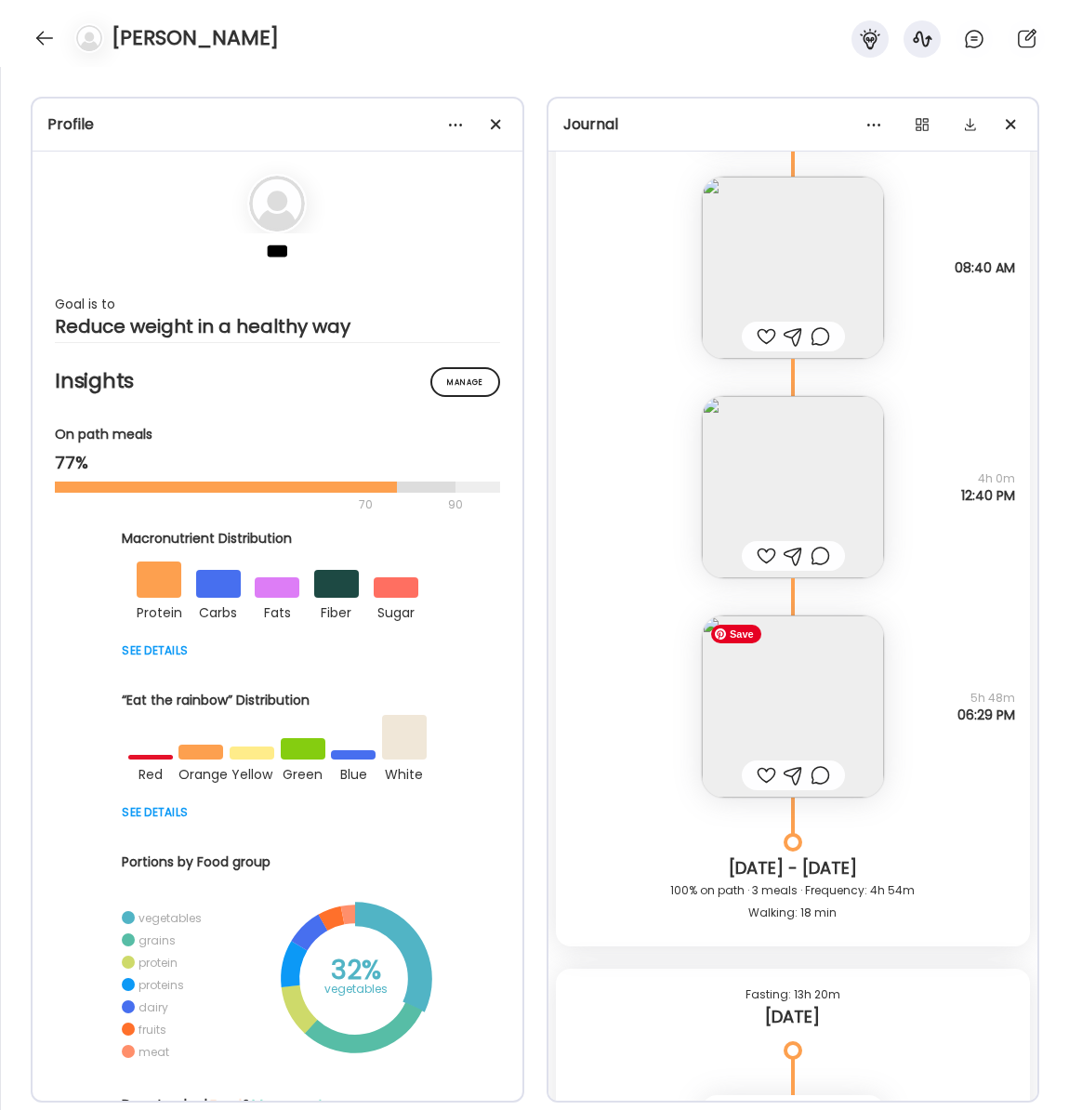
click at [795, 744] on img at bounding box center [793, 706] width 182 height 182
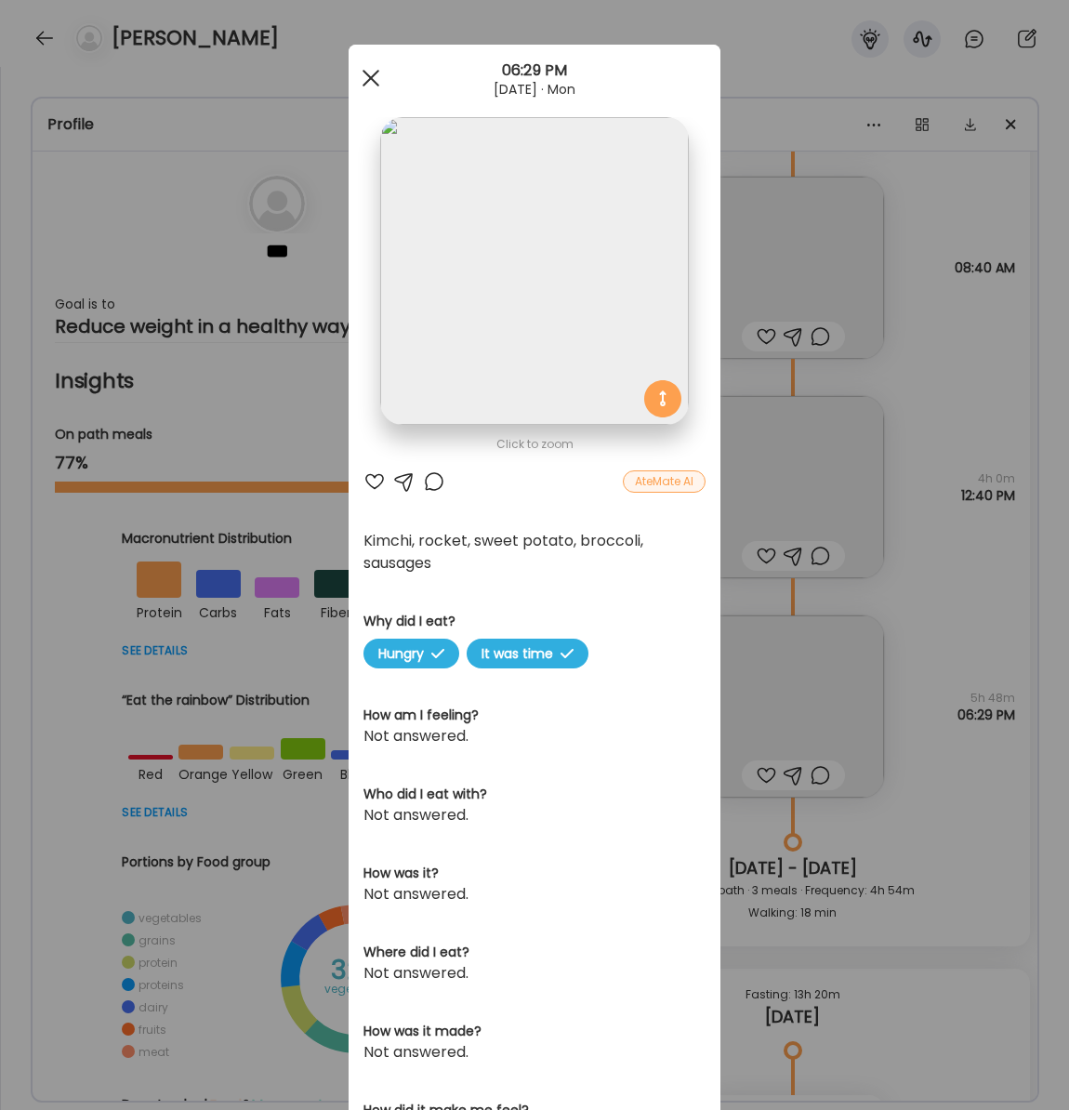
click at [366, 72] on span at bounding box center [370, 78] width 17 height 17
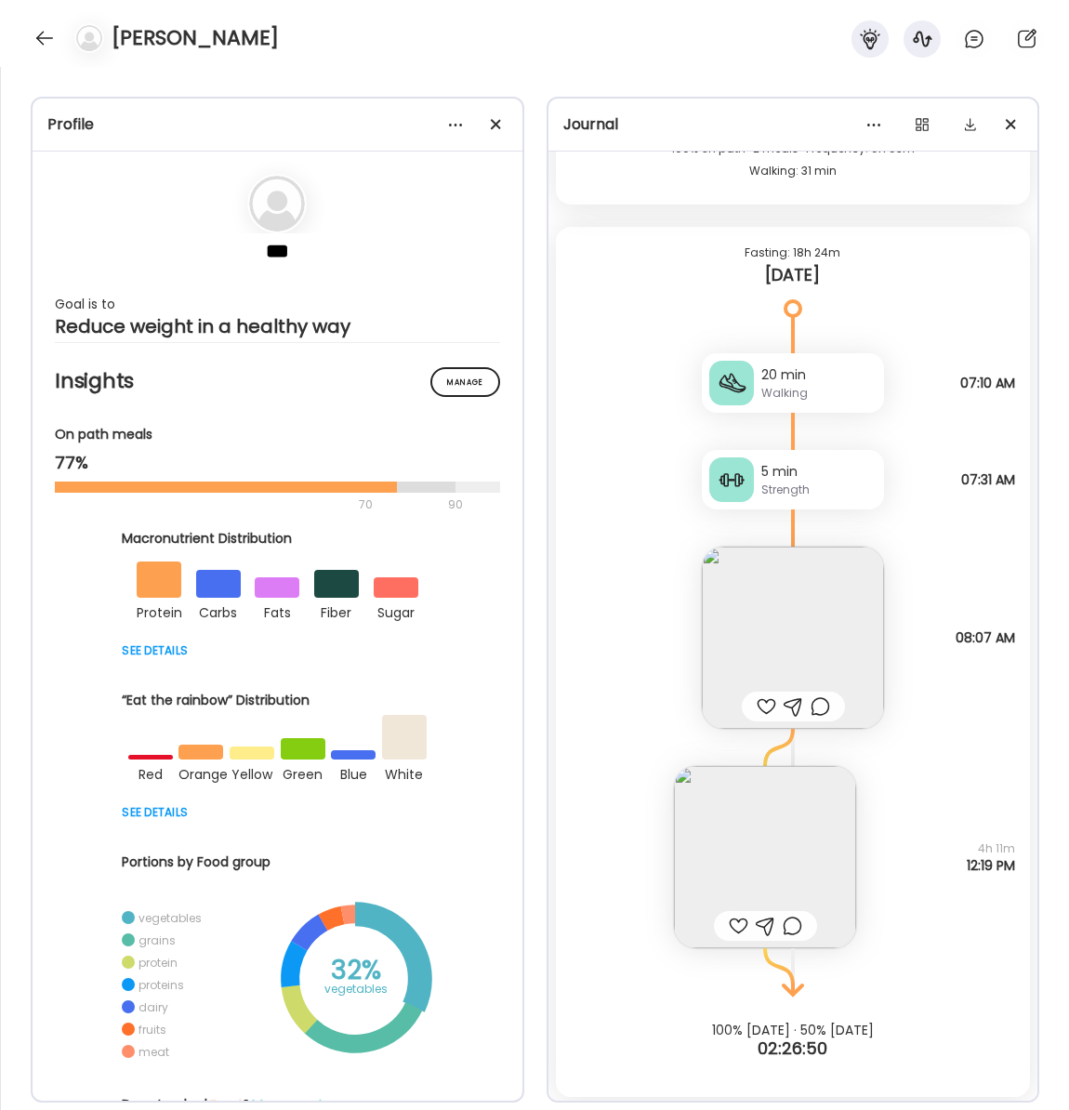
scroll to position [32138, 0]
